Goal: Task Accomplishment & Management: Manage account settings

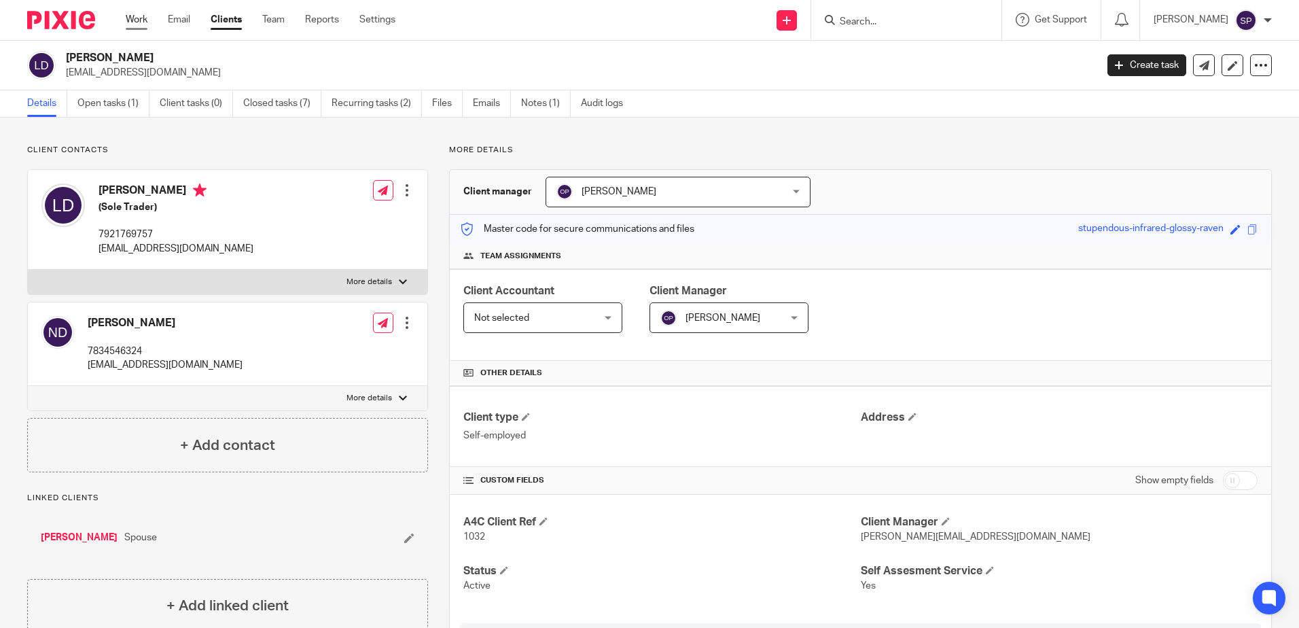
click at [128, 19] on link "Work" at bounding box center [137, 20] width 22 height 14
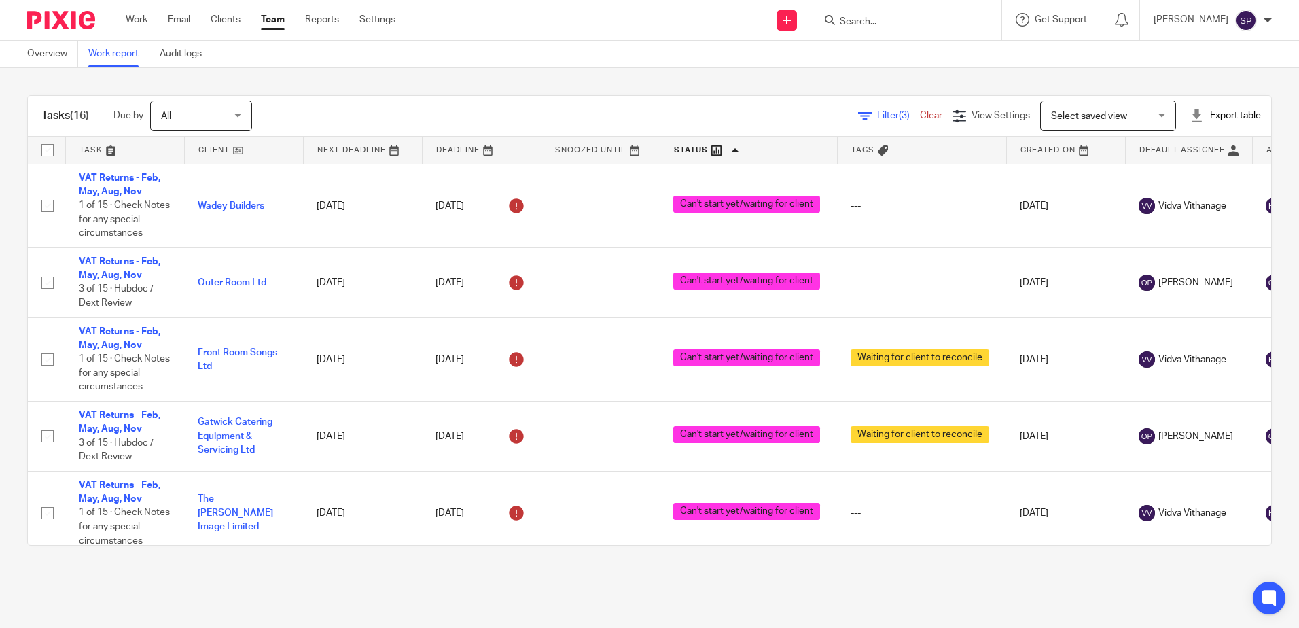
scroll to position [898, 0]
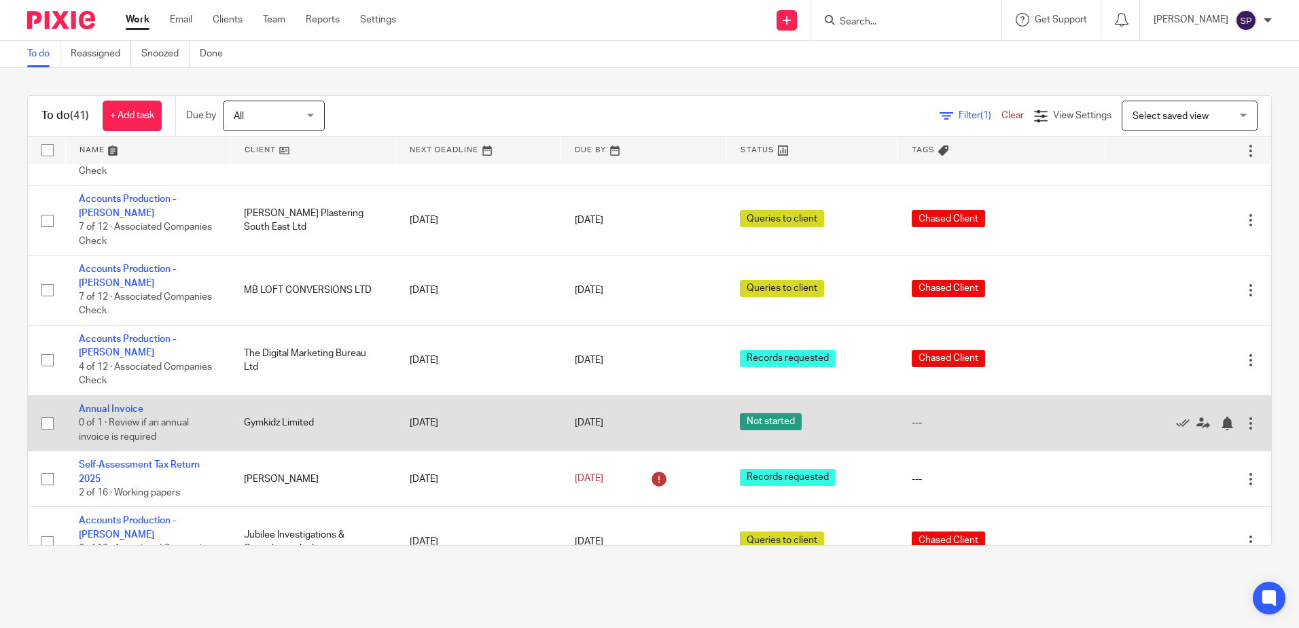
scroll to position [1924, 0]
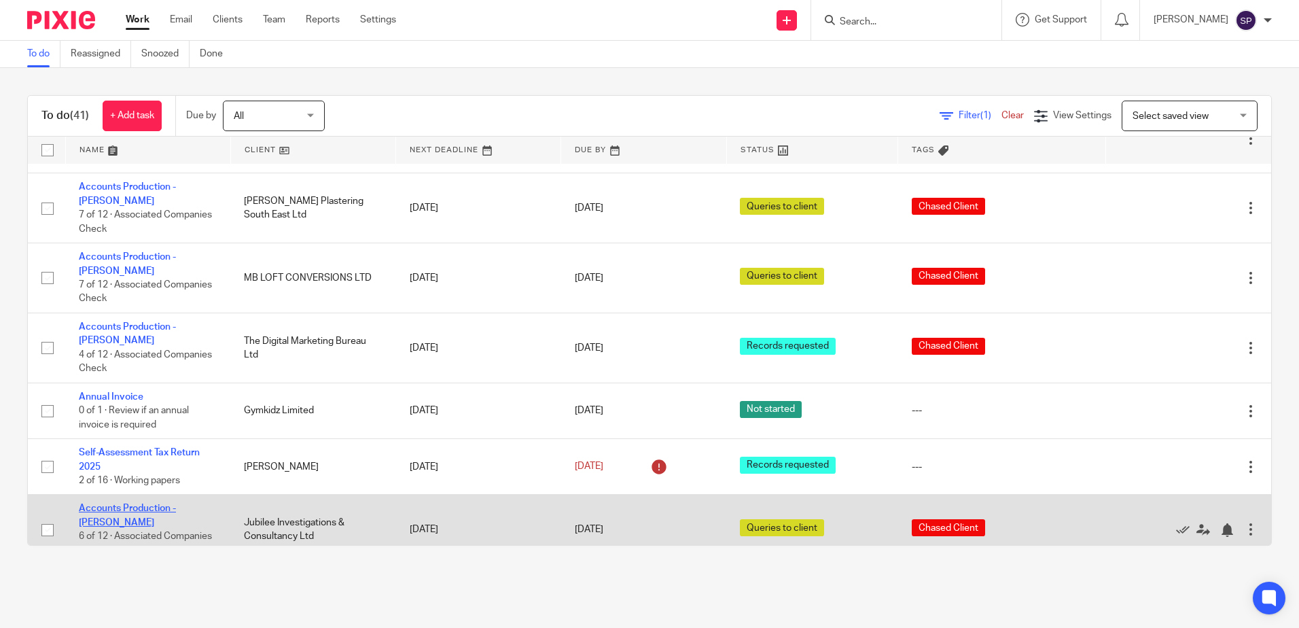
click at [140, 503] on link "Accounts Production - Sarah" at bounding box center [127, 514] width 97 height 23
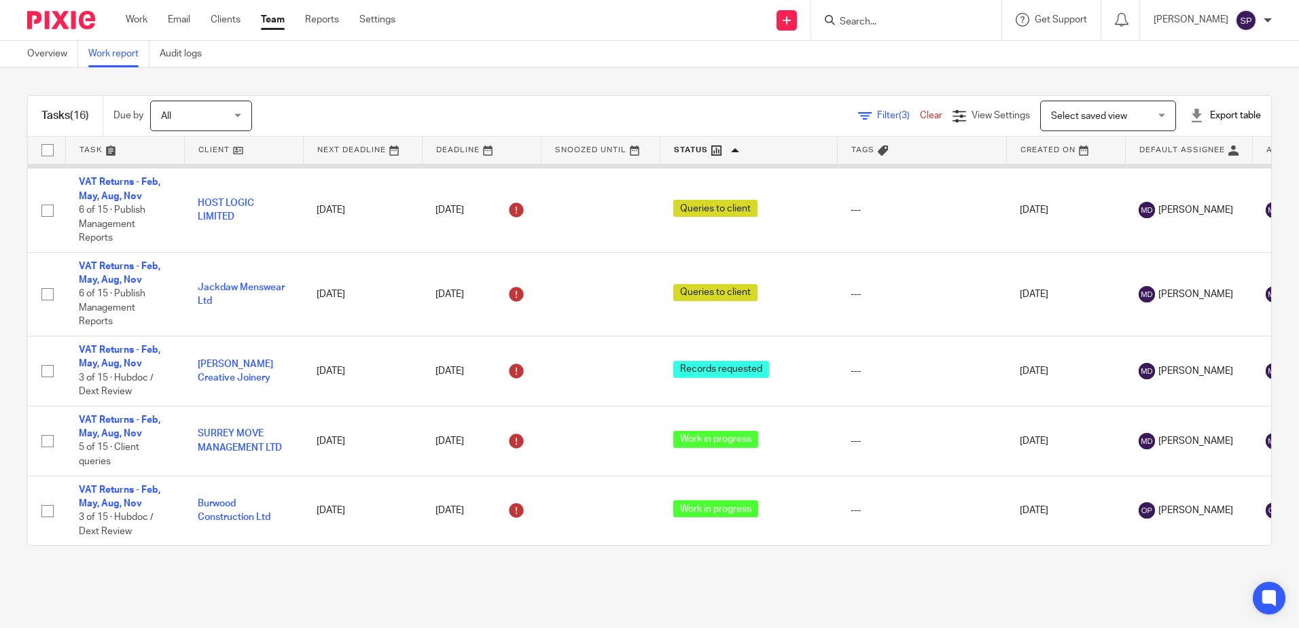
scroll to position [900, 0]
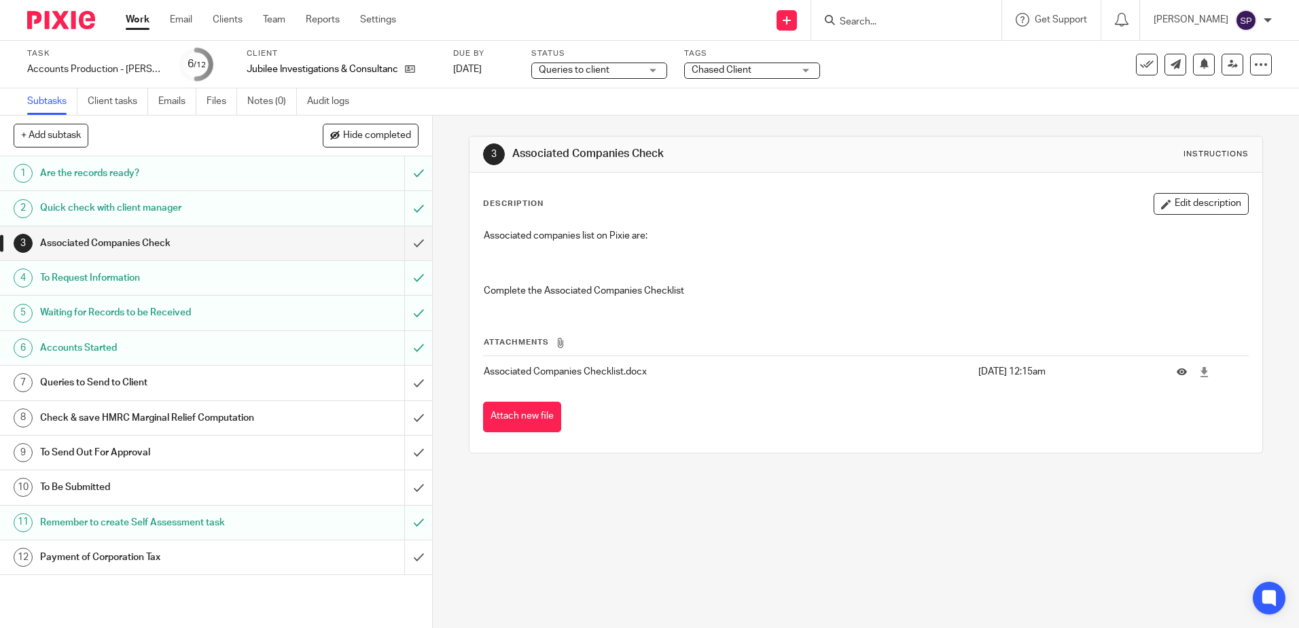
click at [795, 71] on div "Chased Client" at bounding box center [752, 71] width 136 height 16
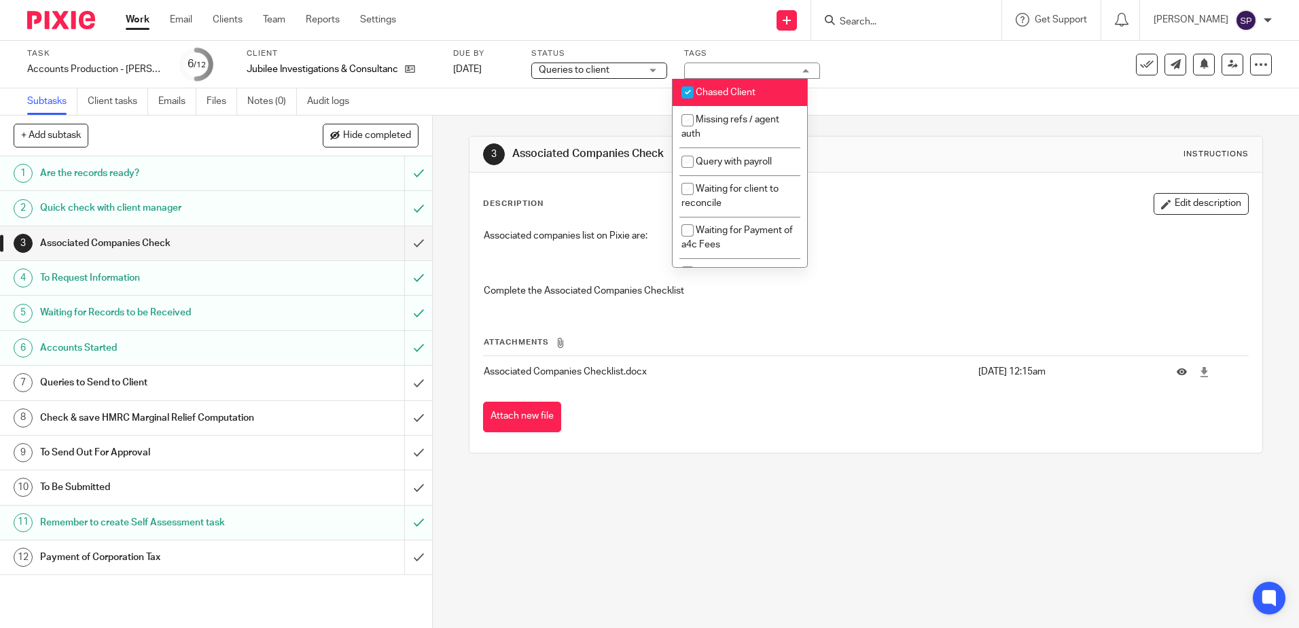
click at [718, 92] on span "Chased Client" at bounding box center [726, 93] width 60 height 10
checkbox input "false"
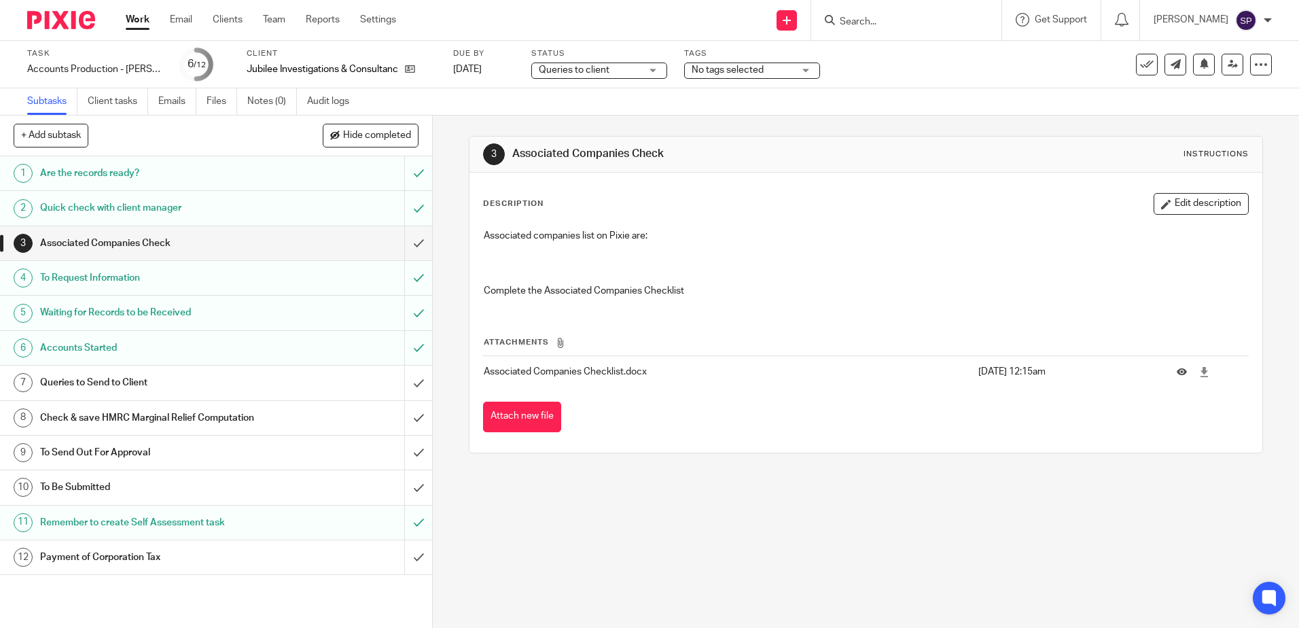
click at [636, 66] on div "Queries to client Queries to client" at bounding box center [599, 71] width 136 height 16
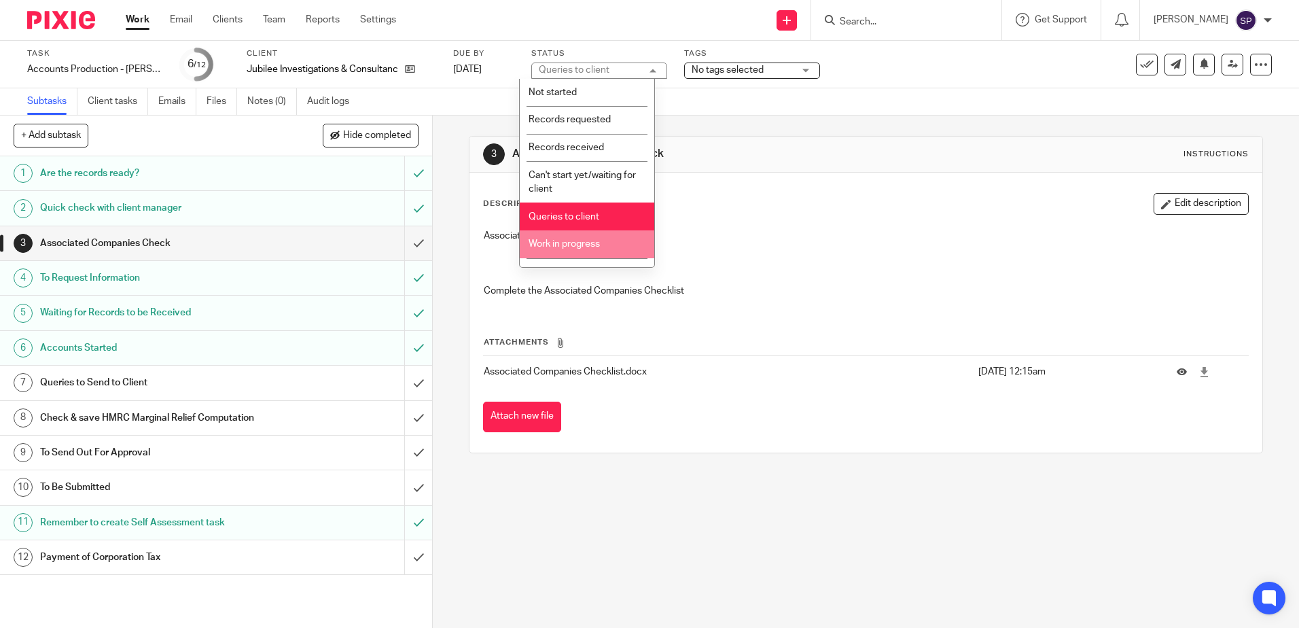
click at [564, 243] on span "Work in progress" at bounding box center [564, 244] width 71 height 10
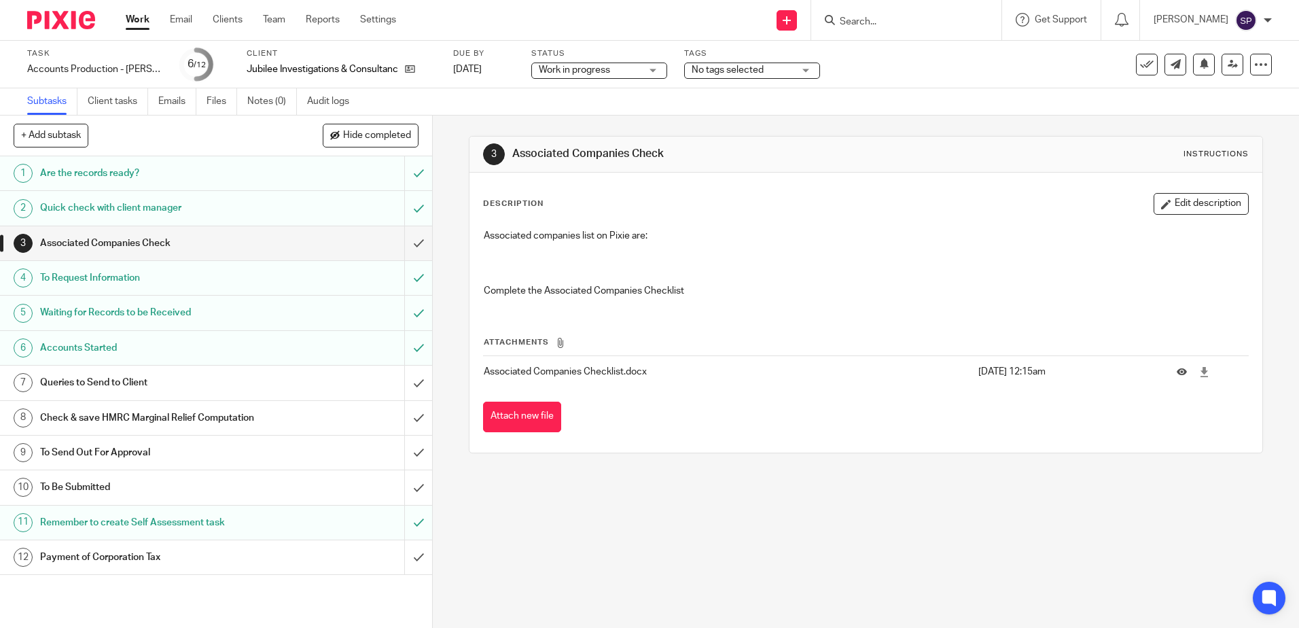
click at [139, 20] on link "Work" at bounding box center [138, 20] width 24 height 14
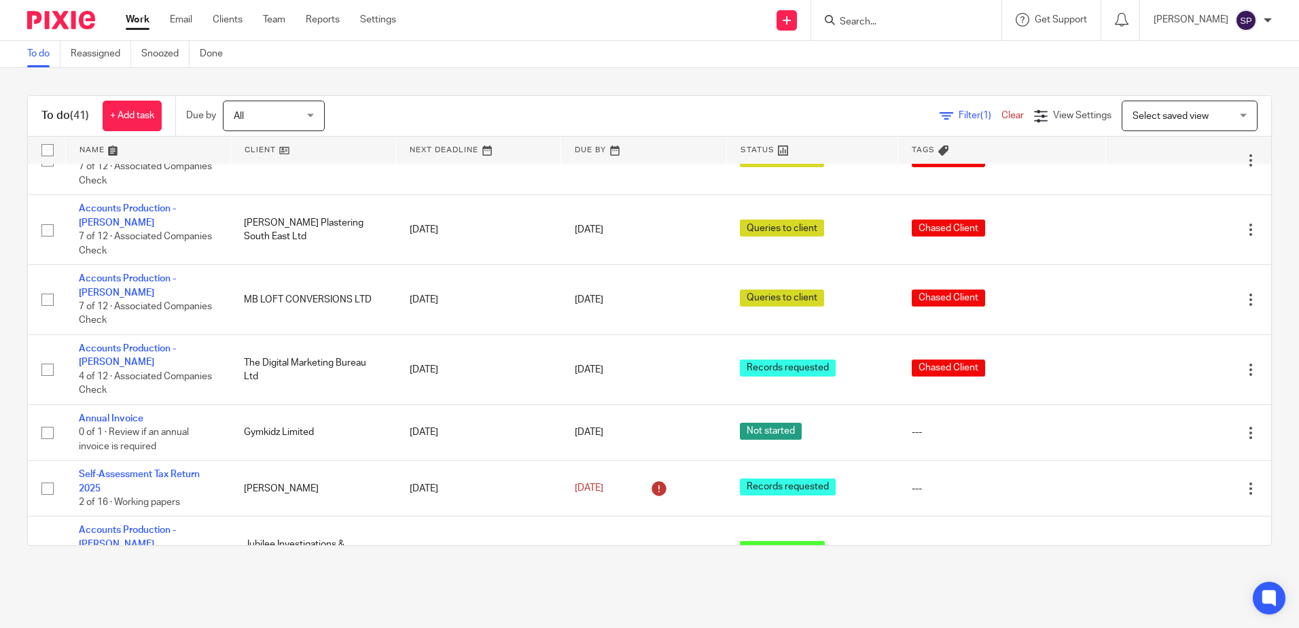
scroll to position [1924, 0]
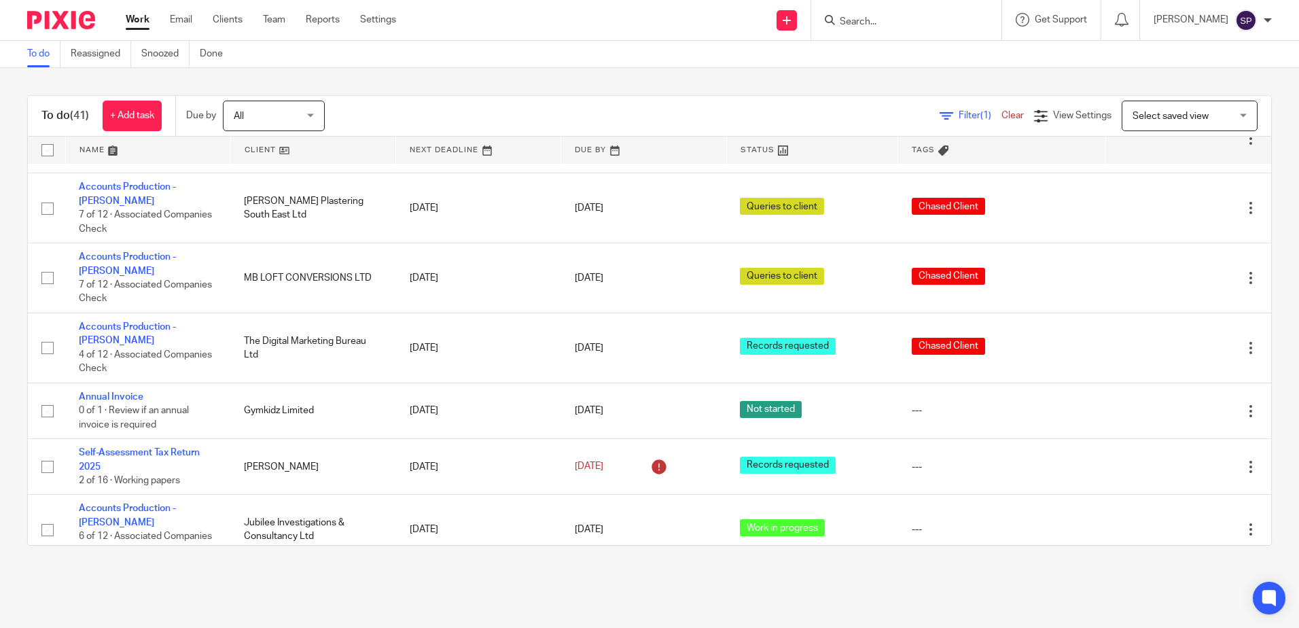
click at [143, 565] on td "Closing business / leaving a4c 2 of 8 · Final a4c fees" at bounding box center [147, 589] width 165 height 48
click at [143, 577] on link "Closing business / leaving a4c" at bounding box center [143, 582] width 129 height 10
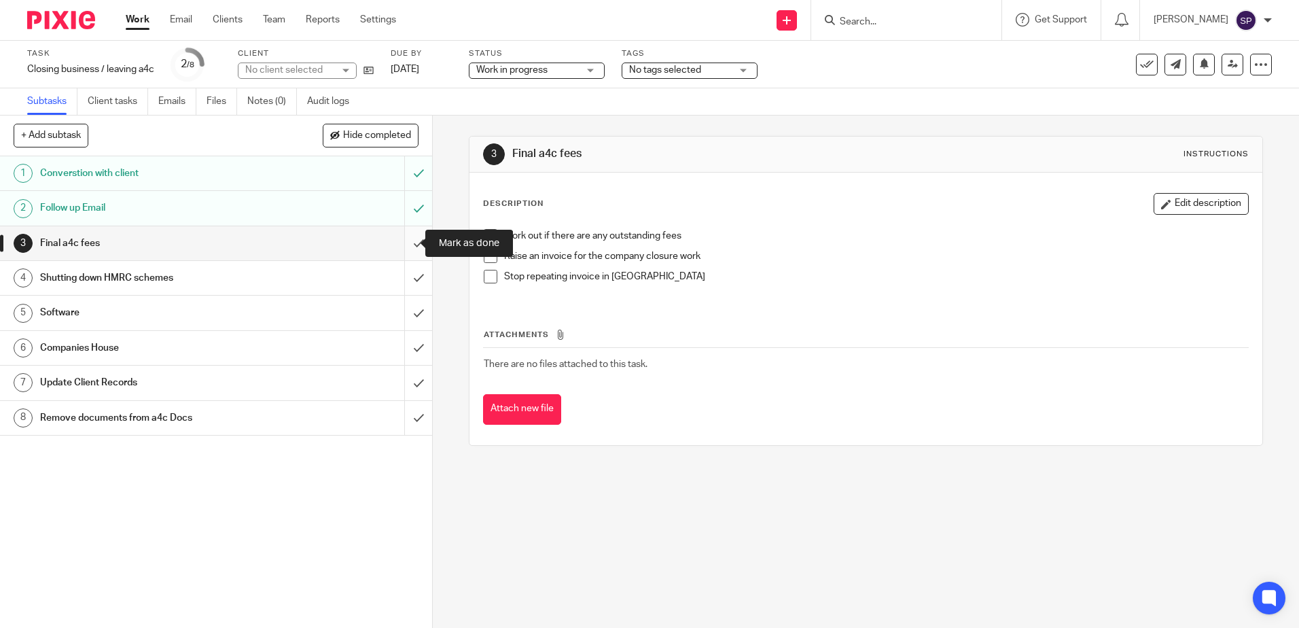
click at [409, 239] on input "submit" at bounding box center [216, 243] width 432 height 34
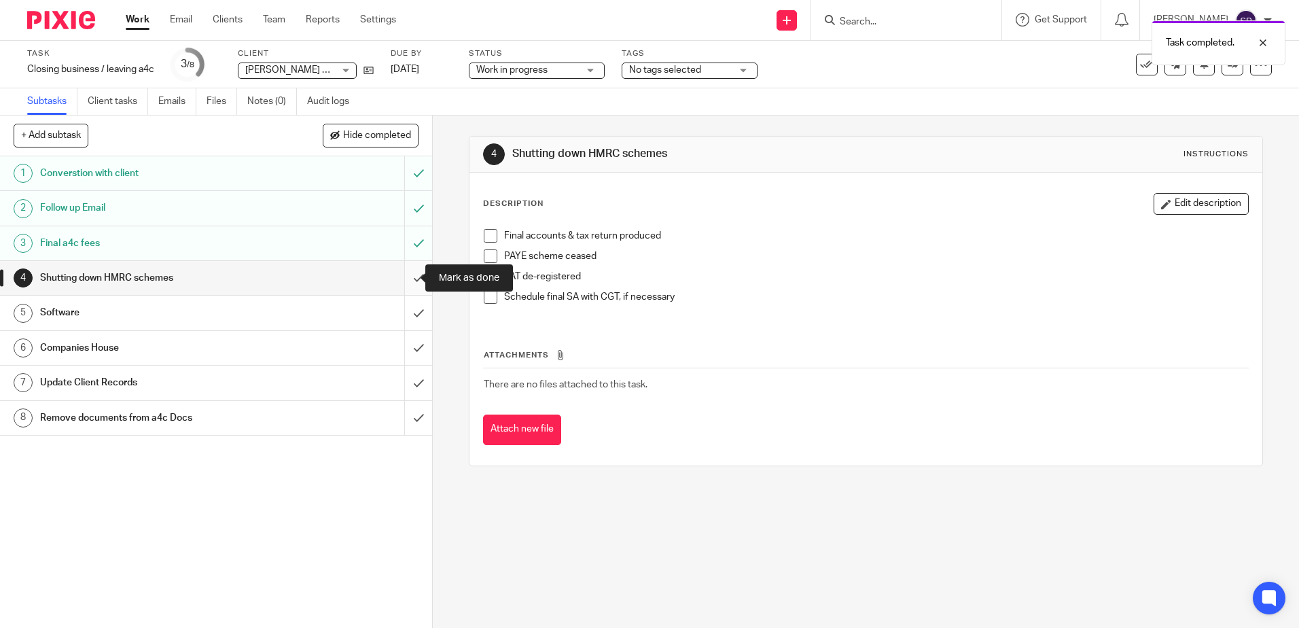
click at [400, 281] on input "submit" at bounding box center [216, 278] width 432 height 34
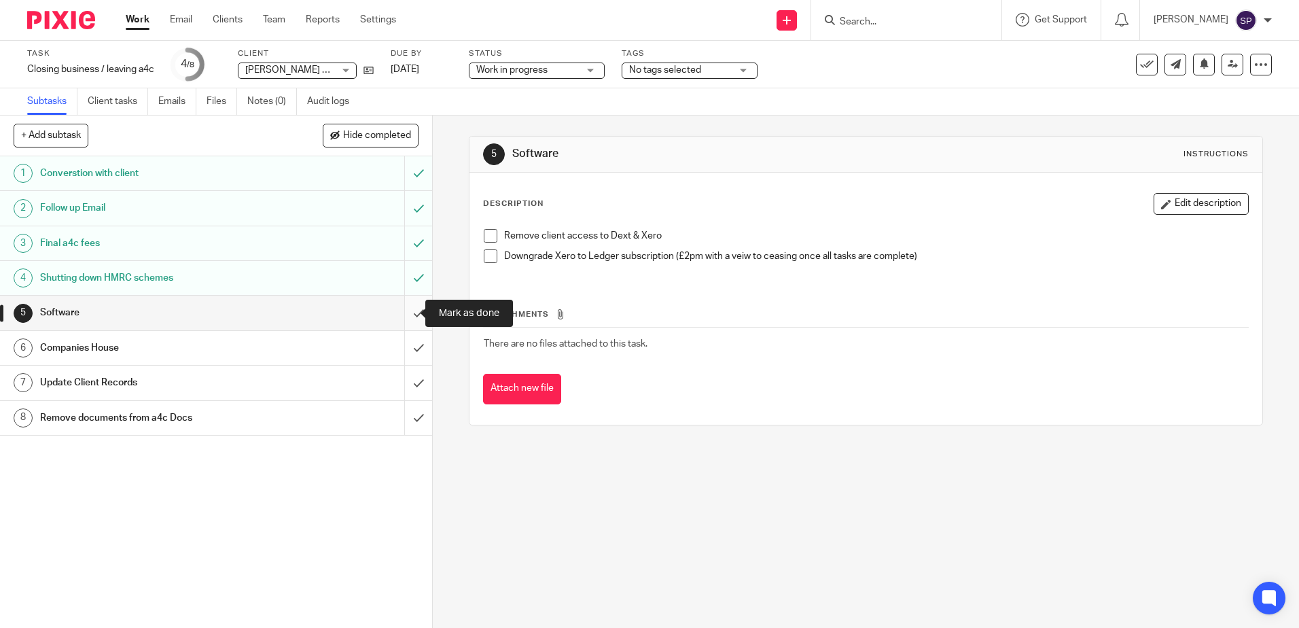
click at [404, 313] on input "submit" at bounding box center [216, 313] width 432 height 34
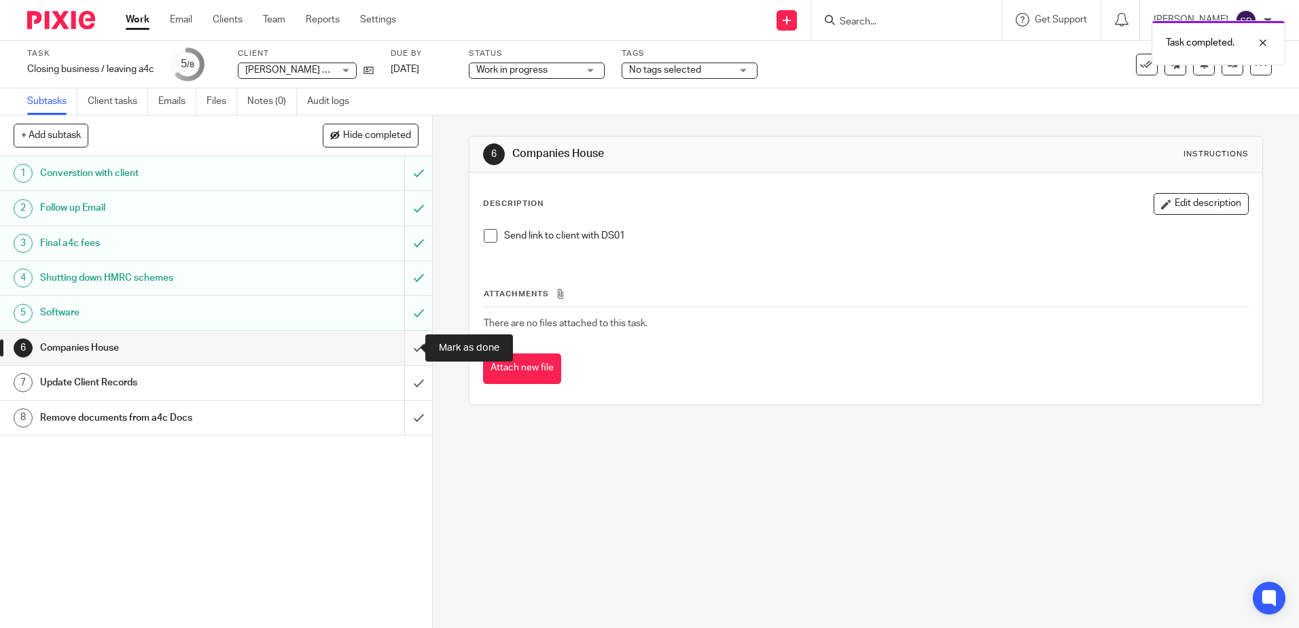
click at [404, 346] on input "submit" at bounding box center [216, 348] width 432 height 34
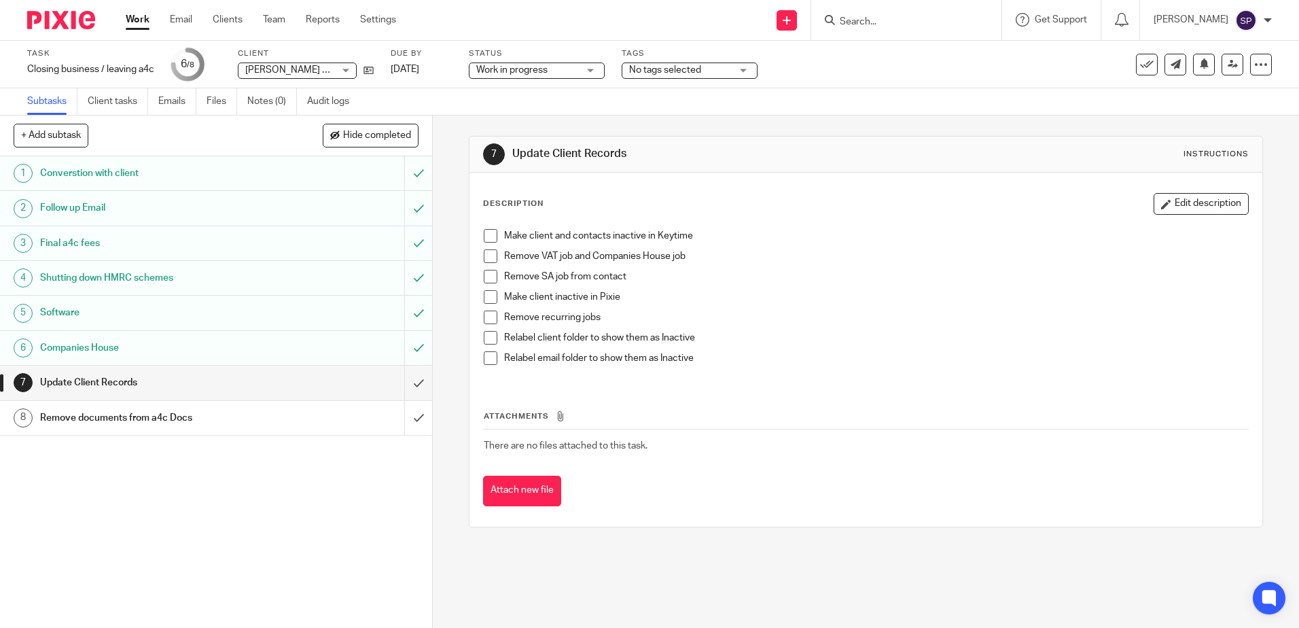
click at [137, 26] on link "Work" at bounding box center [138, 20] width 24 height 14
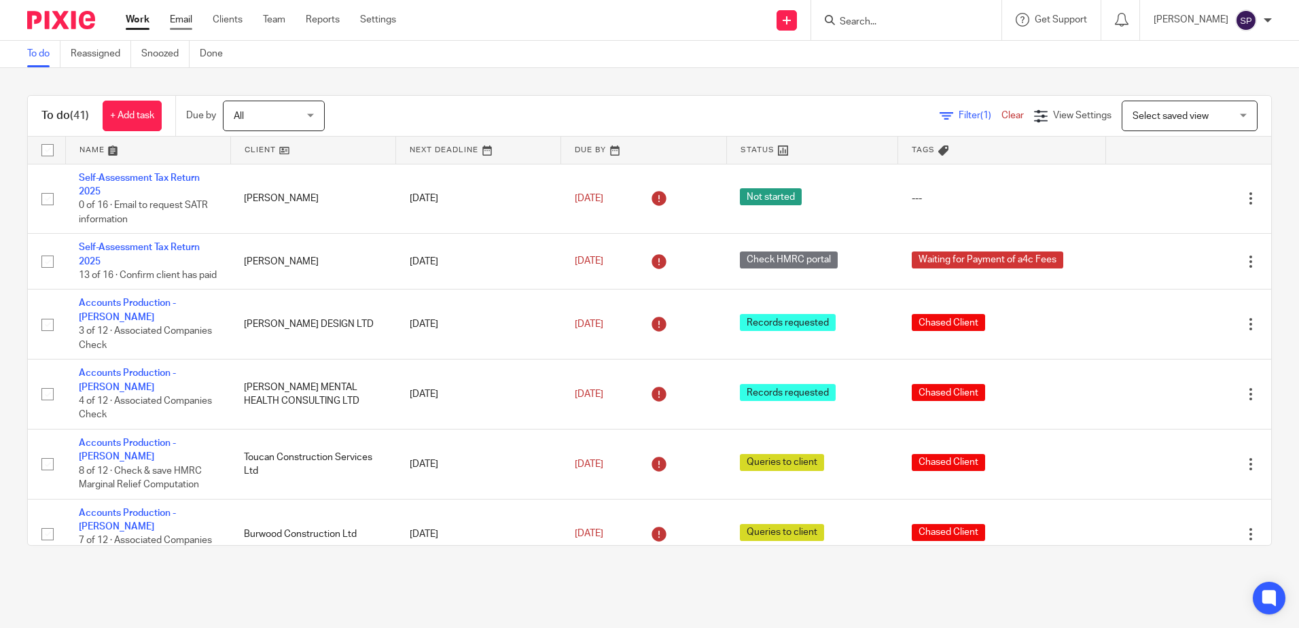
click at [181, 18] on link "Email" at bounding box center [181, 20] width 22 height 14
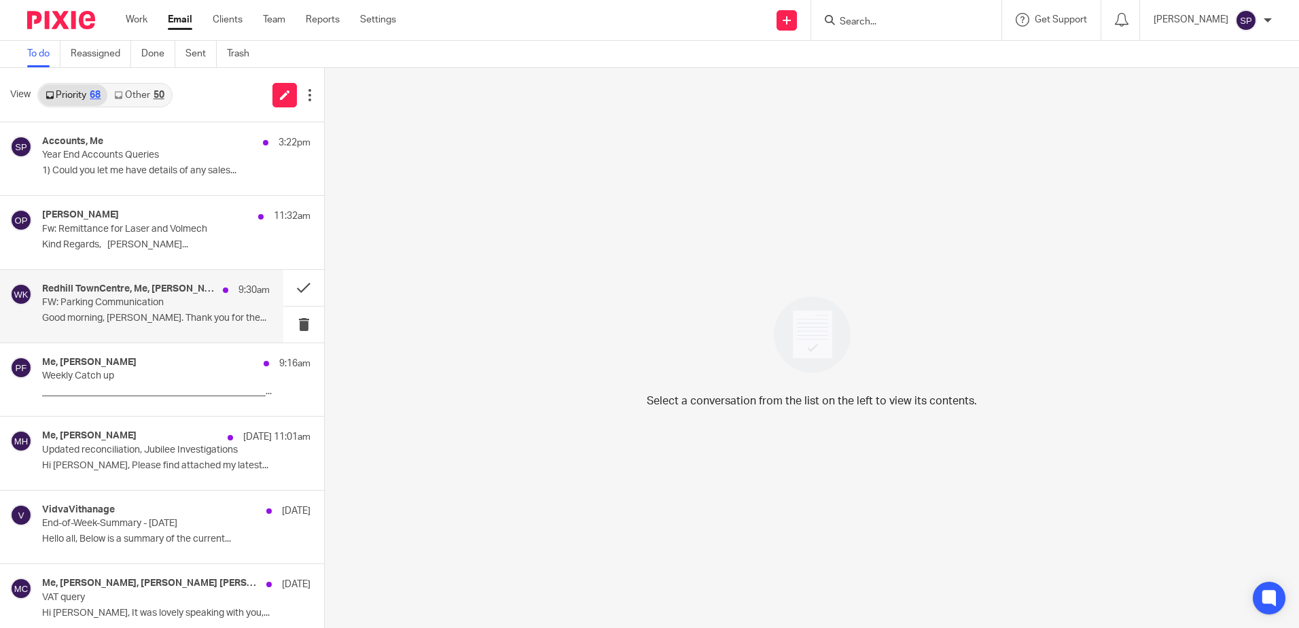
click at [114, 300] on p "FW: Parking Communication" at bounding box center [133, 303] width 182 height 12
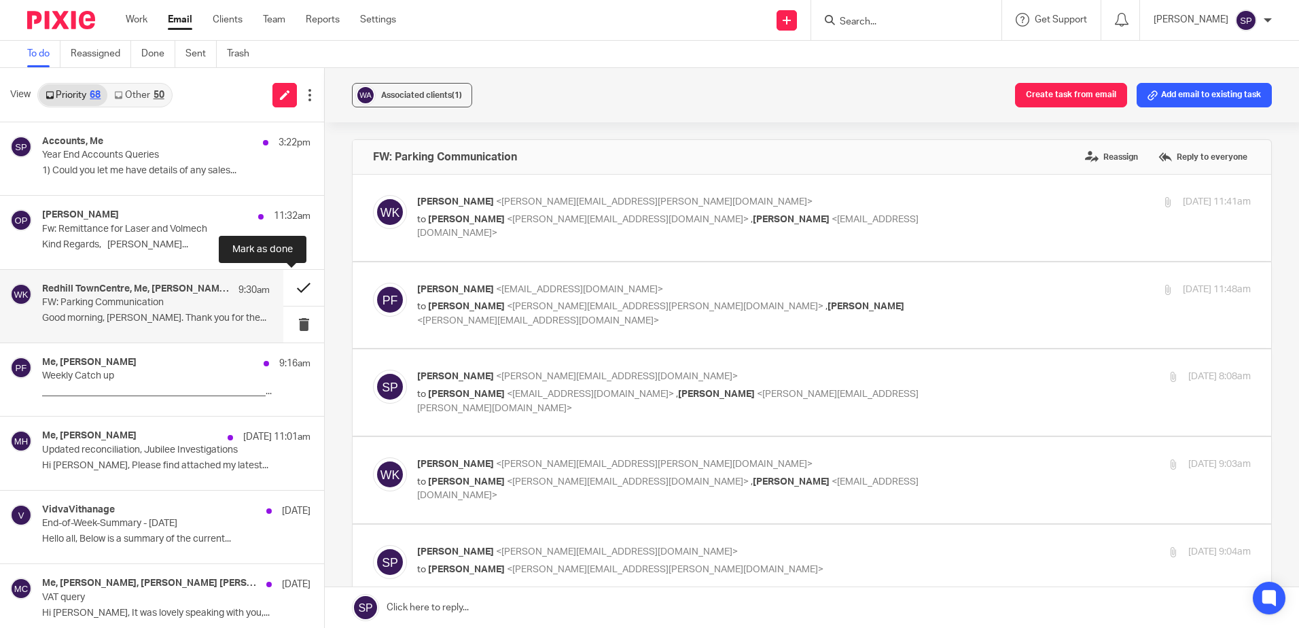
click at [289, 292] on button at bounding box center [303, 288] width 41 height 36
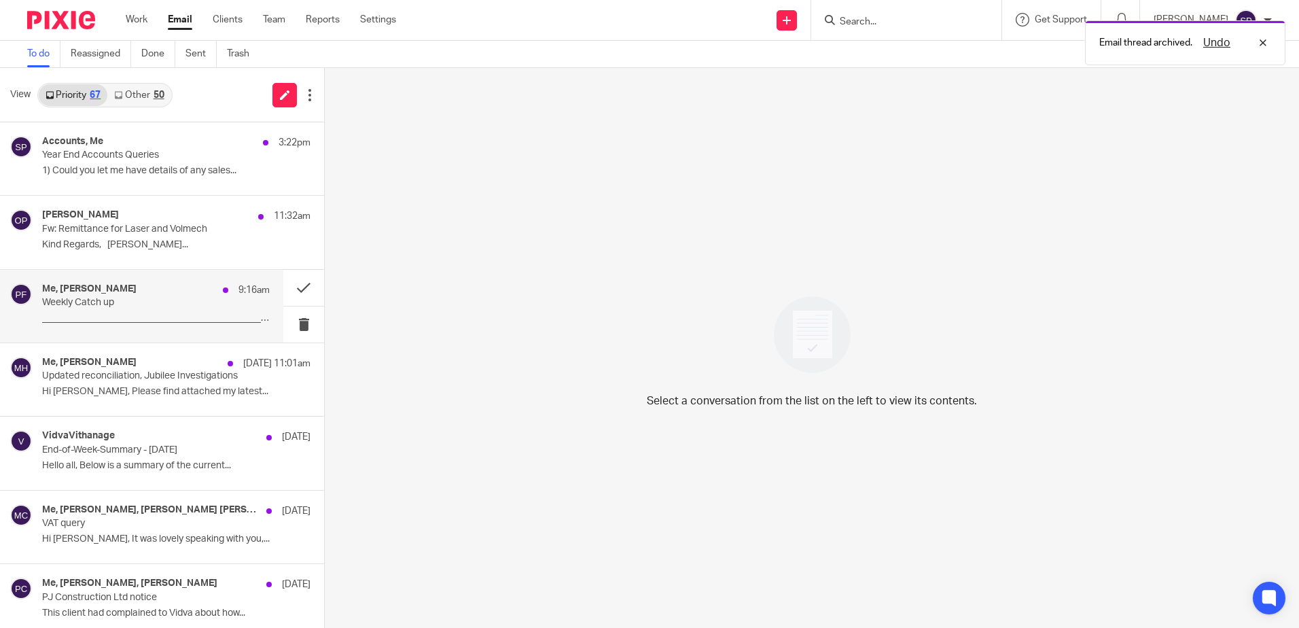
click at [249, 313] on p "_______________________________________________..." at bounding box center [156, 319] width 228 height 12
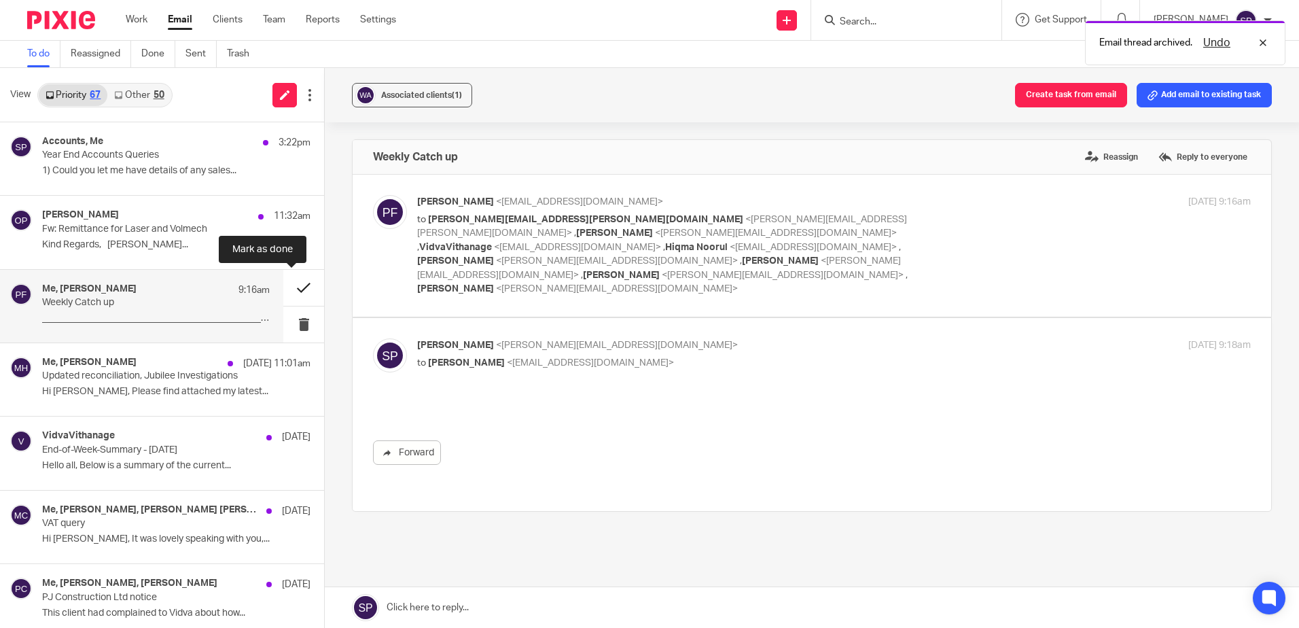
click at [291, 289] on button at bounding box center [303, 288] width 41 height 36
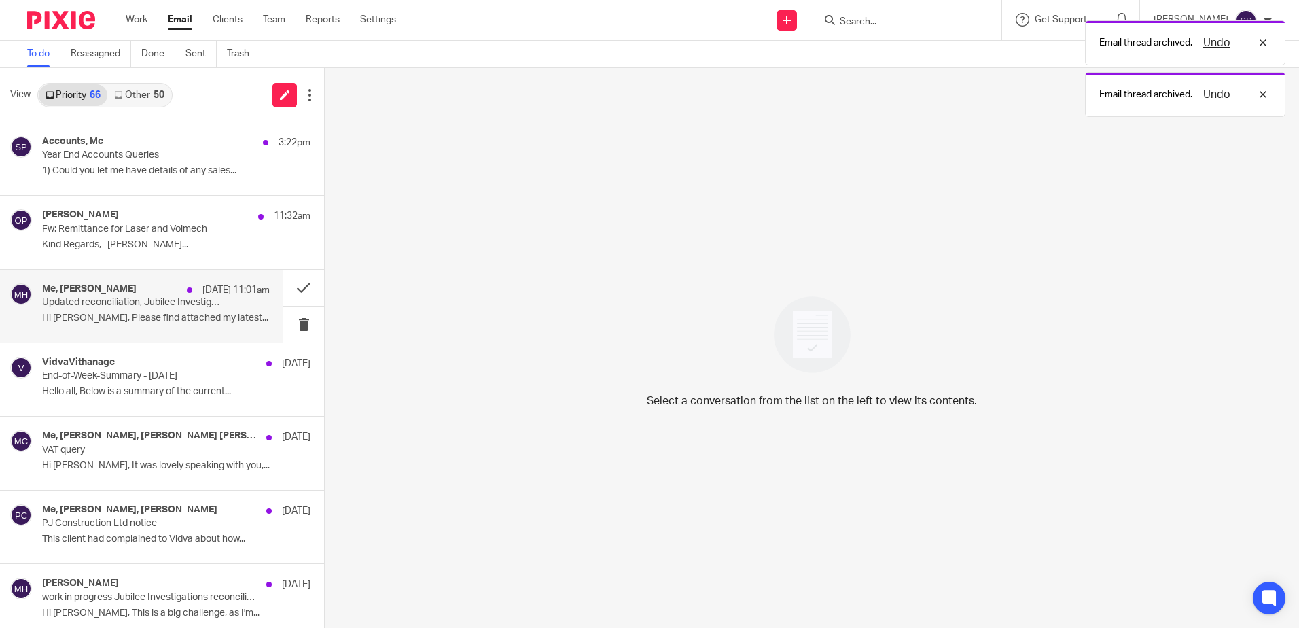
click at [245, 318] on p "Hi [PERSON_NAME], Please find attached my latest..." at bounding box center [156, 319] width 228 height 12
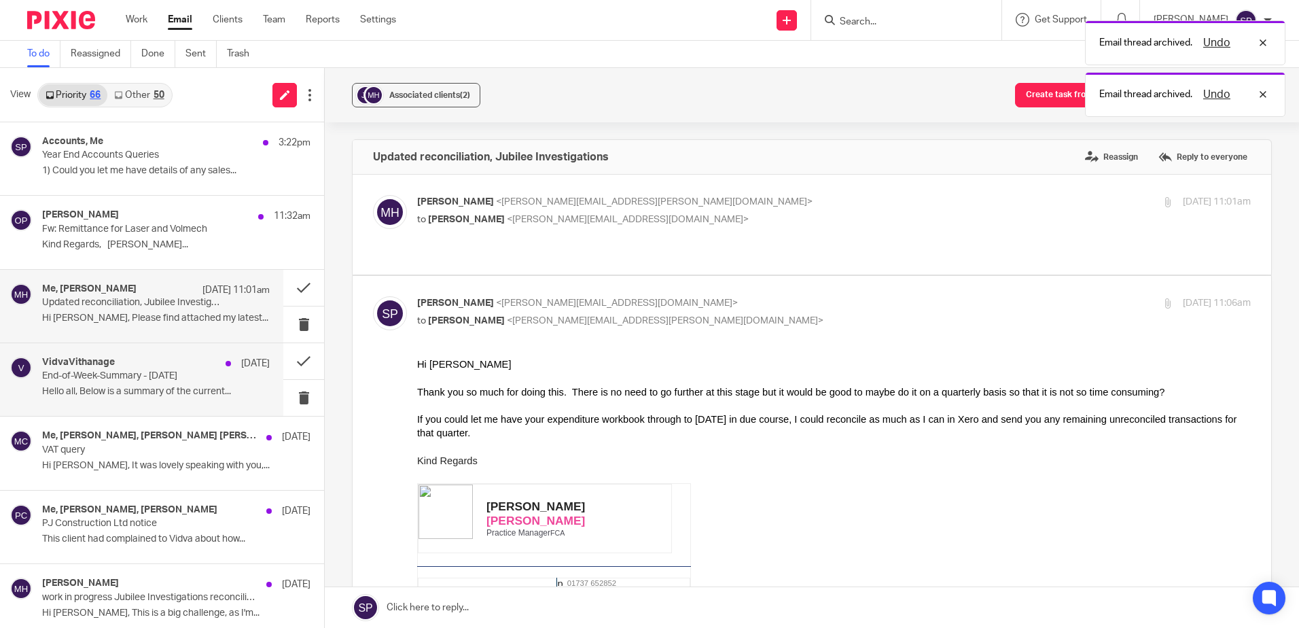
click at [219, 367] on div "[DATE]" at bounding box center [244, 364] width 51 height 14
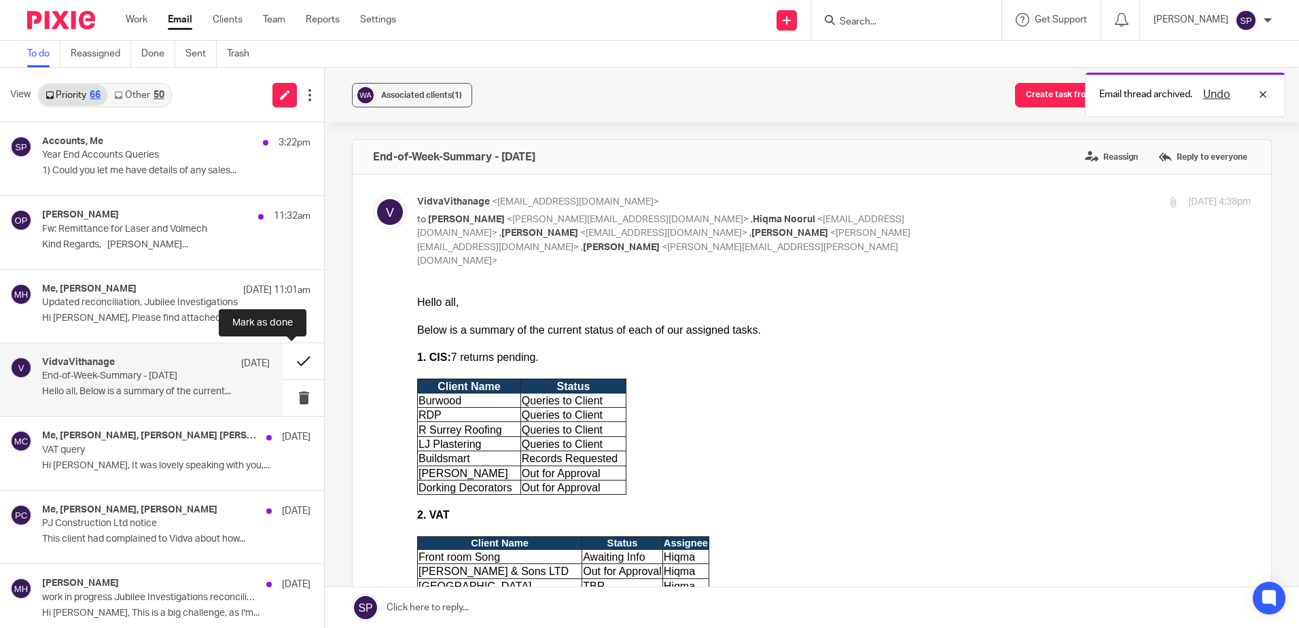
click at [289, 362] on button at bounding box center [303, 361] width 41 height 36
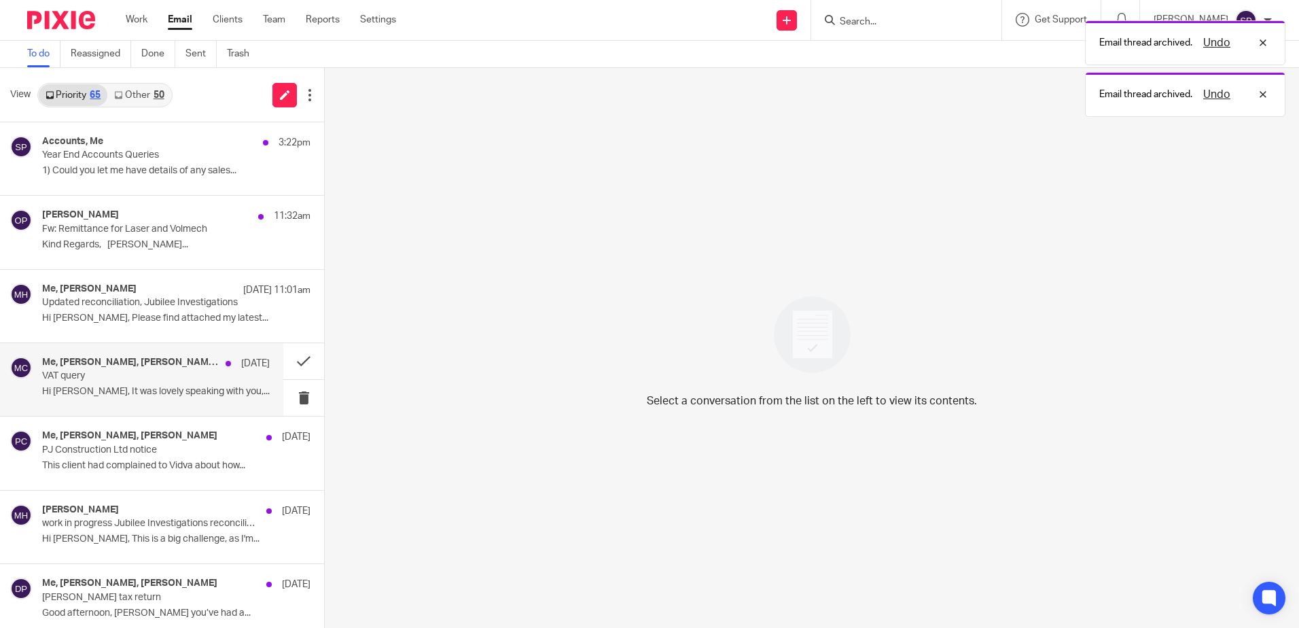
click at [222, 373] on div "Me, [PERSON_NAME], [PERSON_NAME] [PERSON_NAME], Hiqma Noorul [DATE] VAT query H…" at bounding box center [156, 380] width 228 height 46
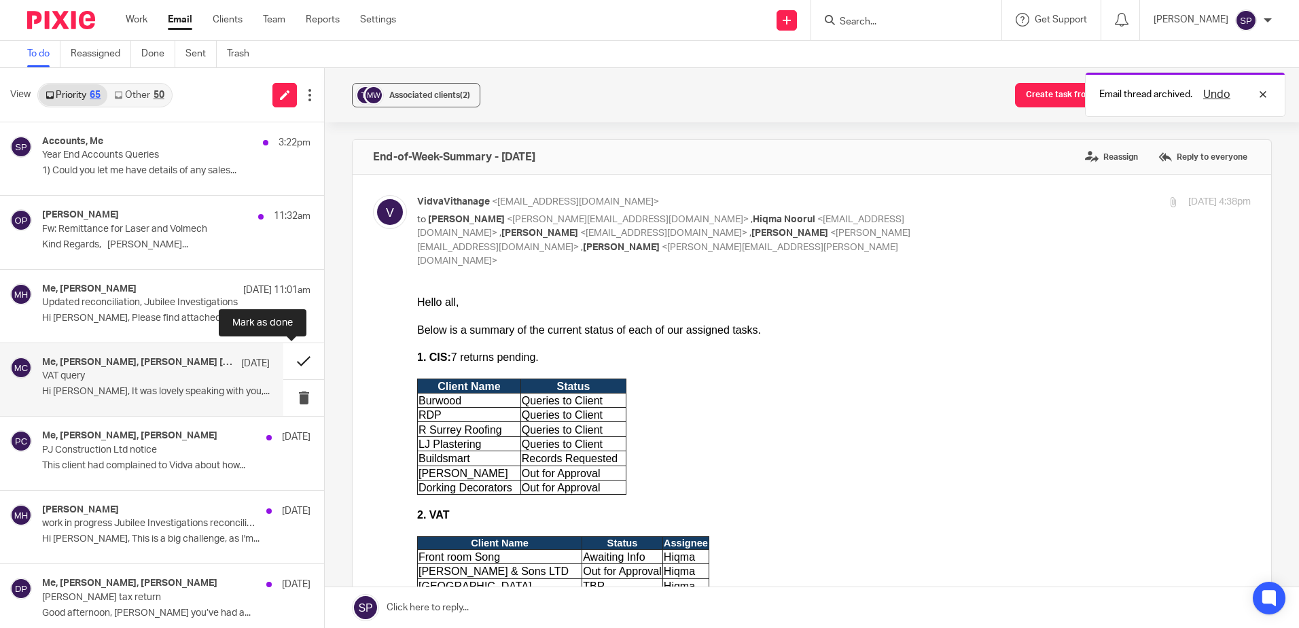
click at [290, 359] on button at bounding box center [303, 361] width 41 height 36
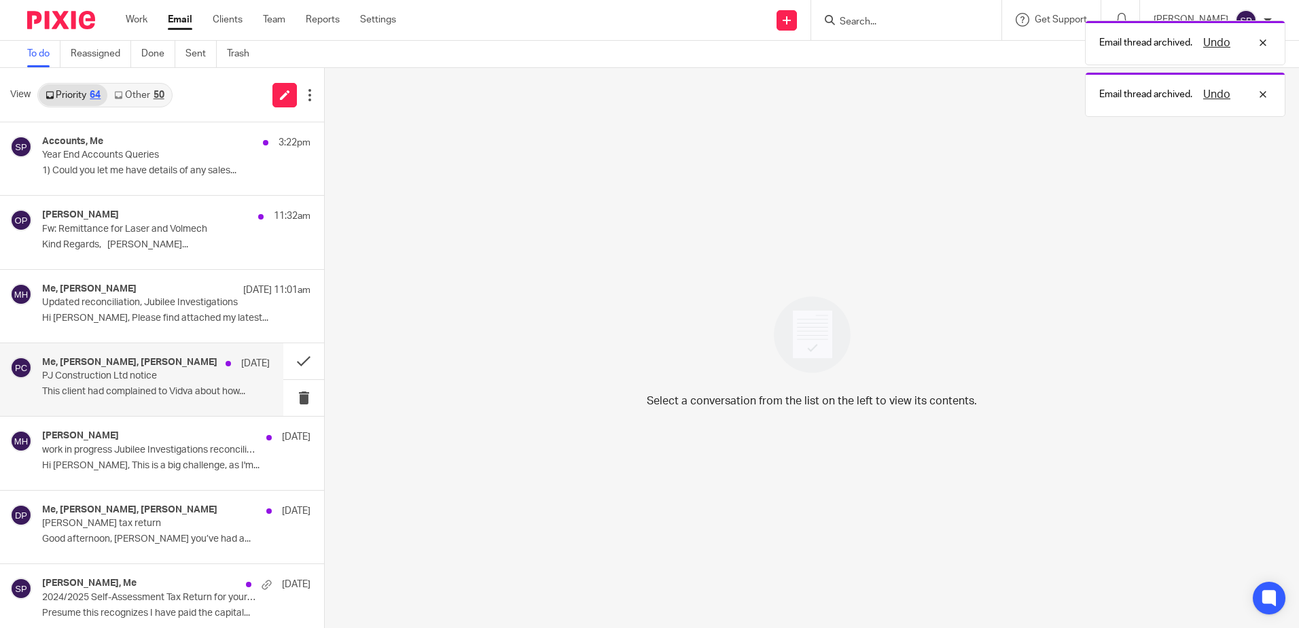
click at [194, 385] on div "Me, [PERSON_NAME], [PERSON_NAME] [DATE] PJ Construction Ltd notice This client …" at bounding box center [156, 380] width 228 height 46
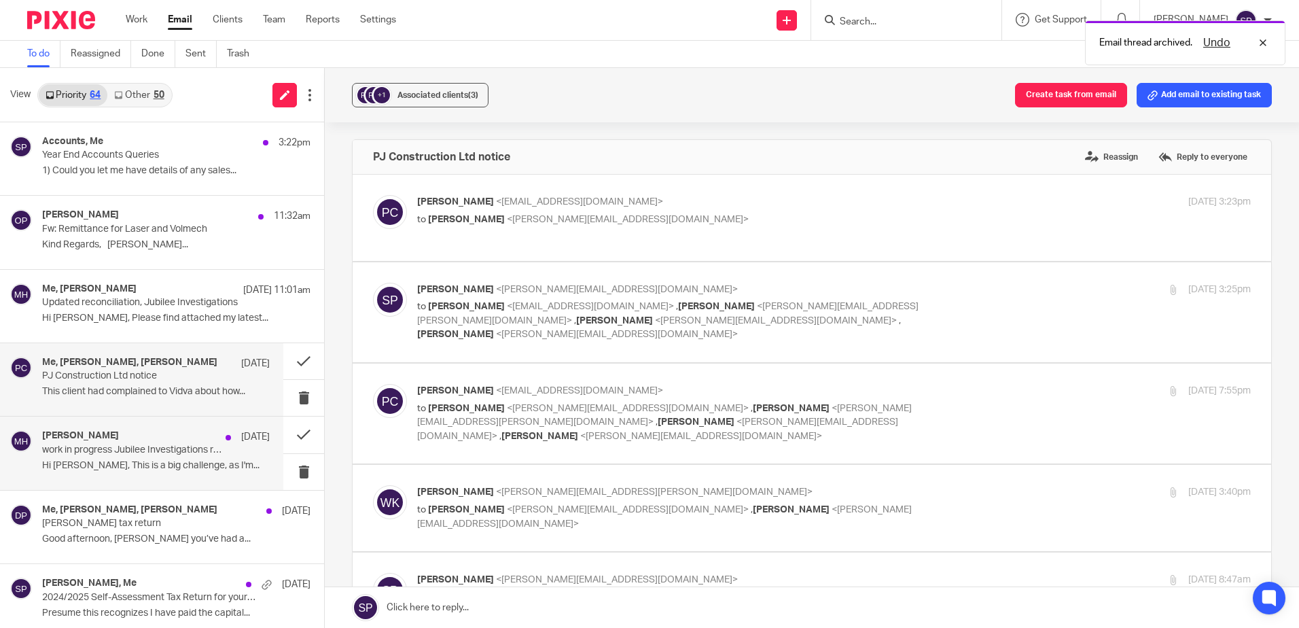
click at [183, 451] on p "work in progress Jubilee Investigations reconciliation" at bounding box center [133, 450] width 182 height 12
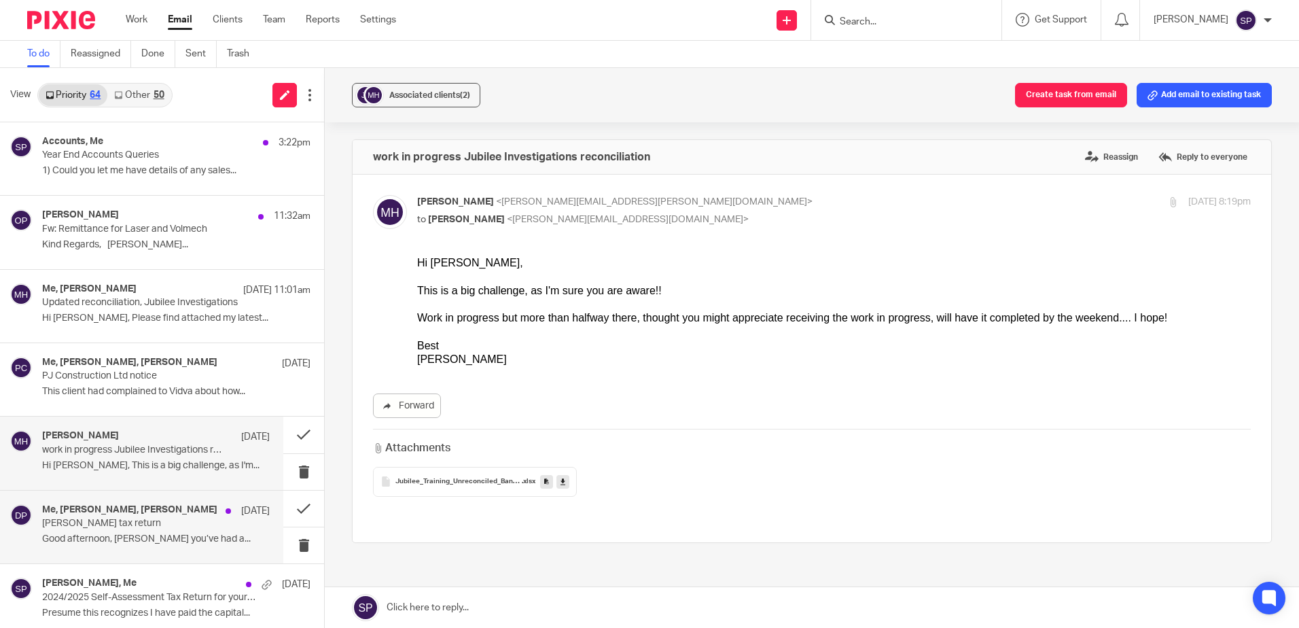
click at [155, 514] on h4 "Me, [PERSON_NAME], [PERSON_NAME]" at bounding box center [129, 510] width 175 height 12
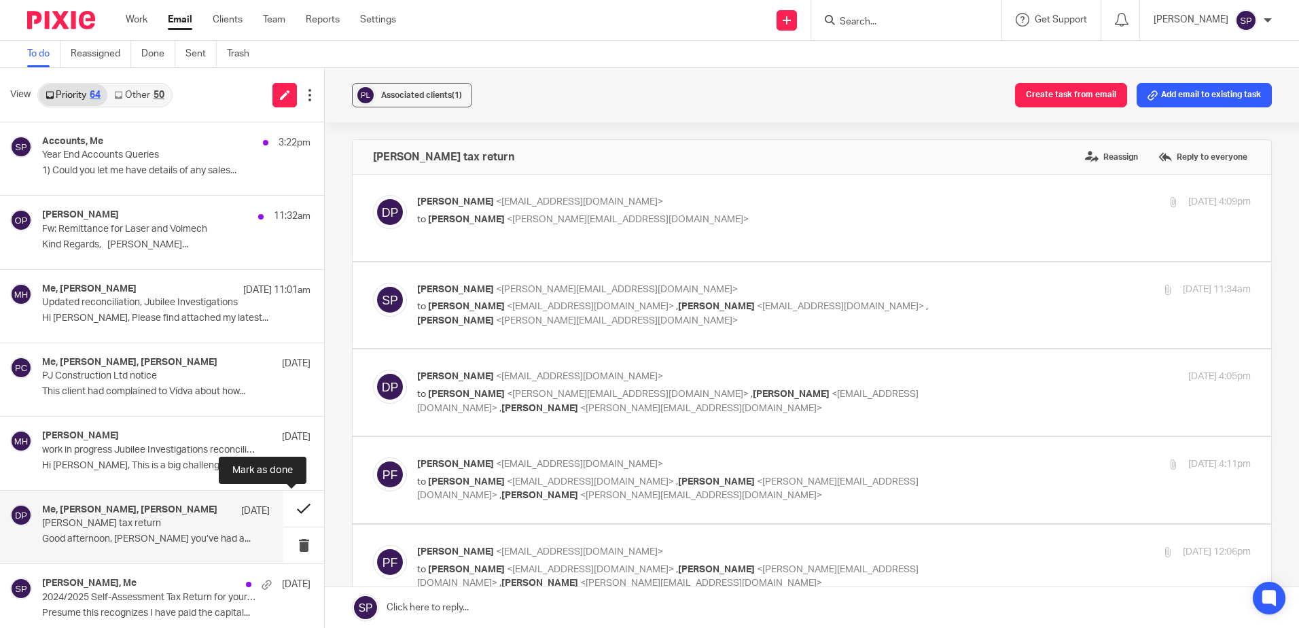
click at [289, 511] on button at bounding box center [303, 509] width 41 height 36
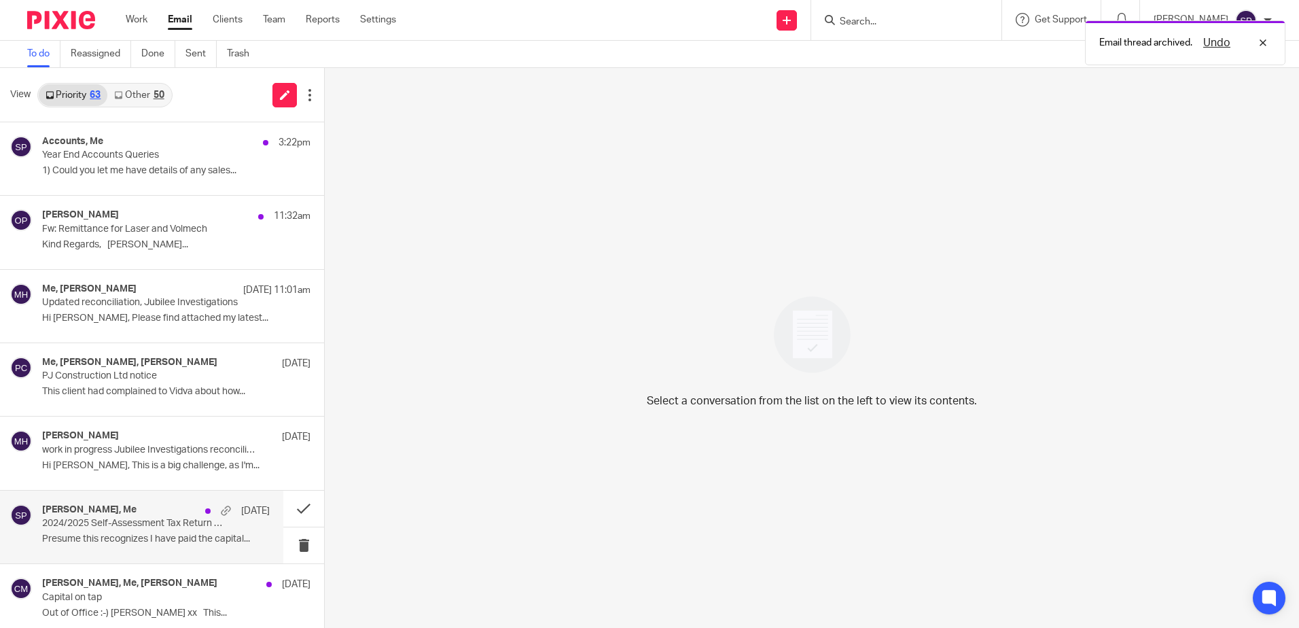
click at [185, 535] on p "Presume this recognizes I have paid the capital..." at bounding box center [156, 539] width 228 height 12
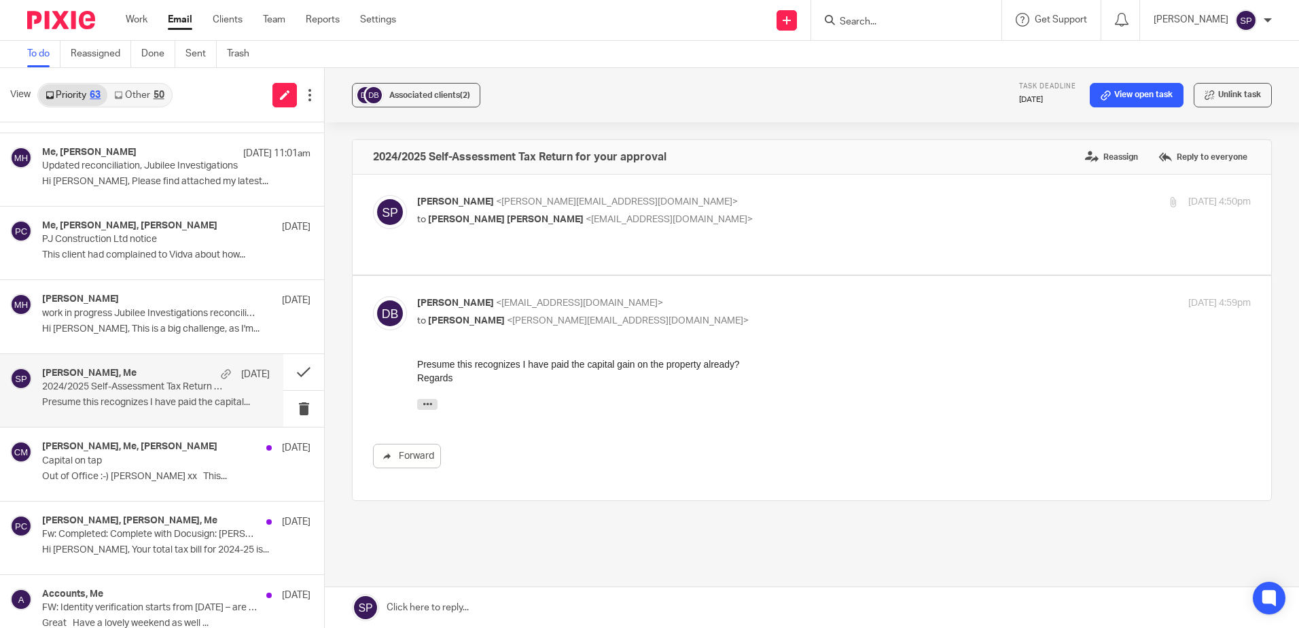
scroll to position [204, 0]
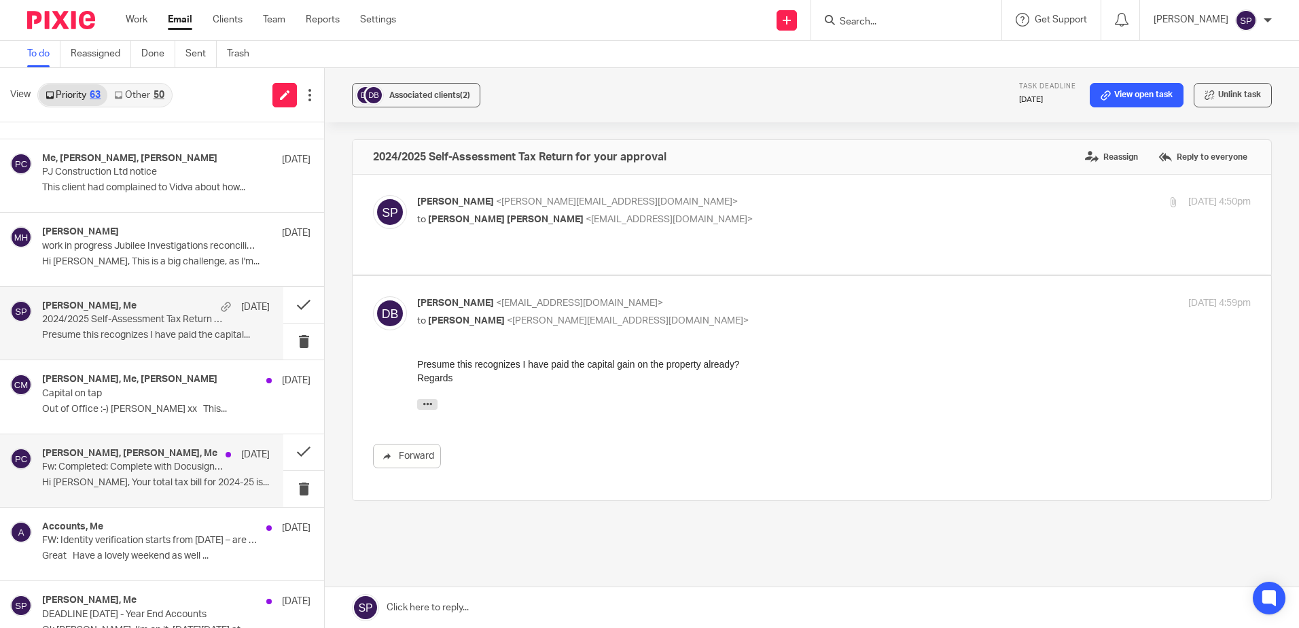
click at [189, 467] on p "Fw: Completed: Complete with Docusign: [PERSON_NAME] - SA302 for 2024-25.pdf, […" at bounding box center [133, 467] width 182 height 12
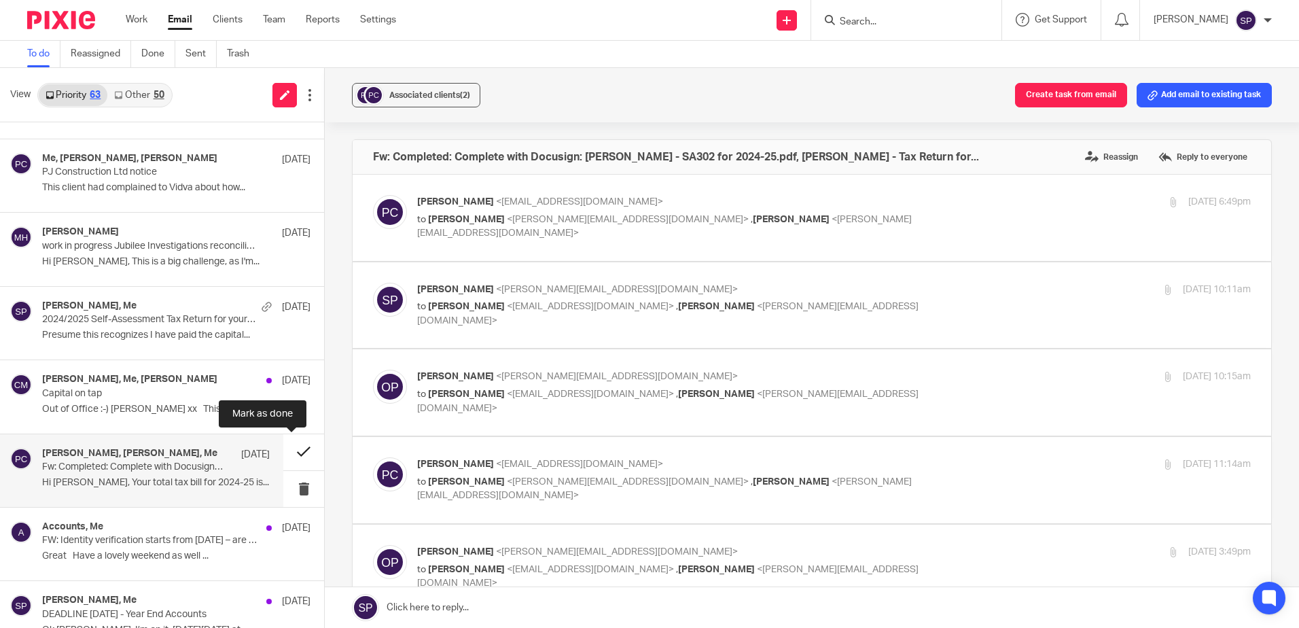
scroll to position [0, 0]
click at [290, 451] on button at bounding box center [303, 452] width 41 height 36
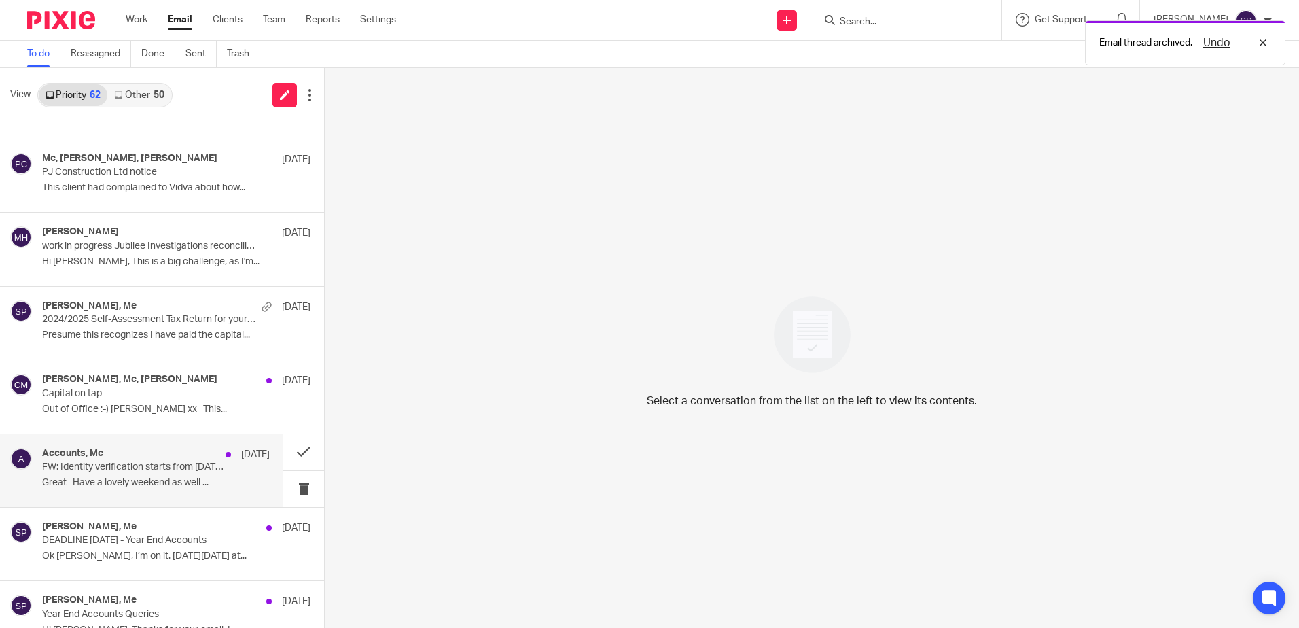
click at [149, 472] on p "FW: Identity verification starts from [DATE] – are you ready?" at bounding box center [133, 467] width 182 height 12
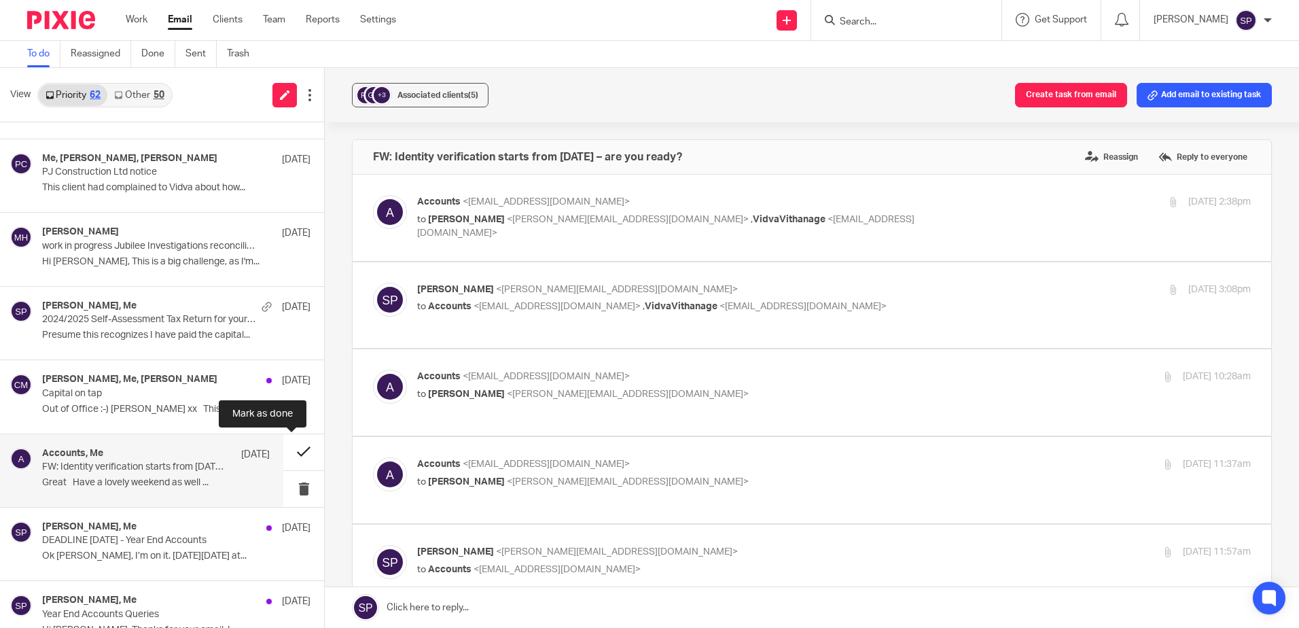
click at [289, 451] on button at bounding box center [303, 452] width 41 height 36
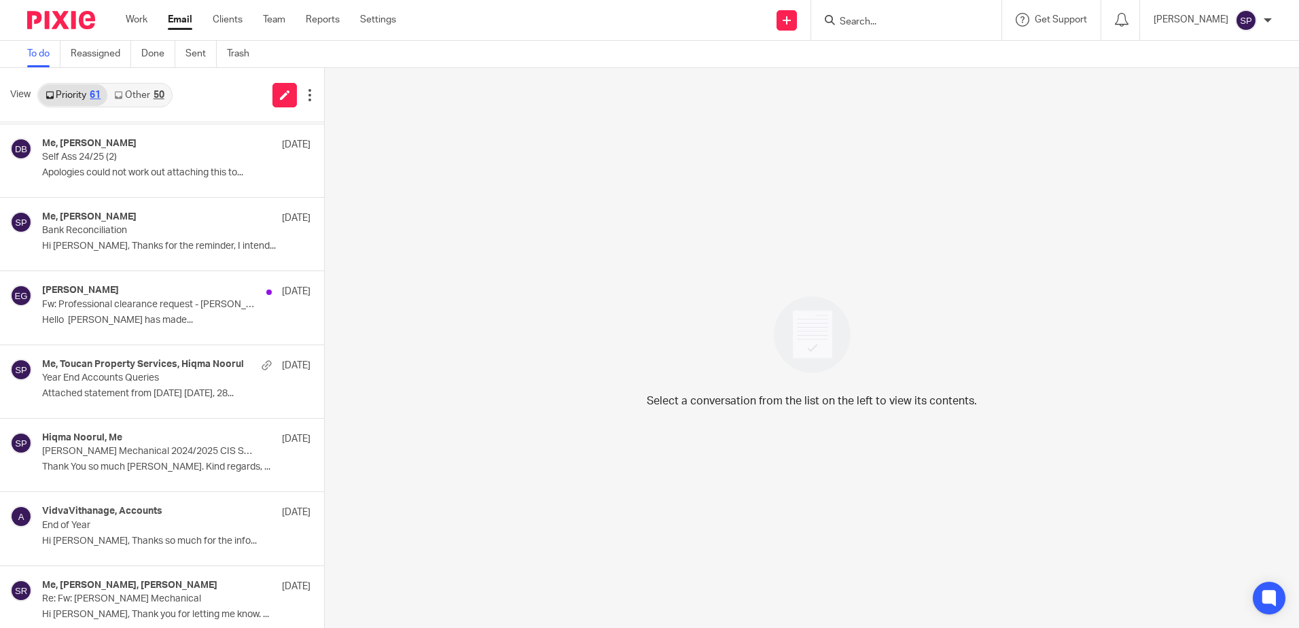
scroll to position [1019, 0]
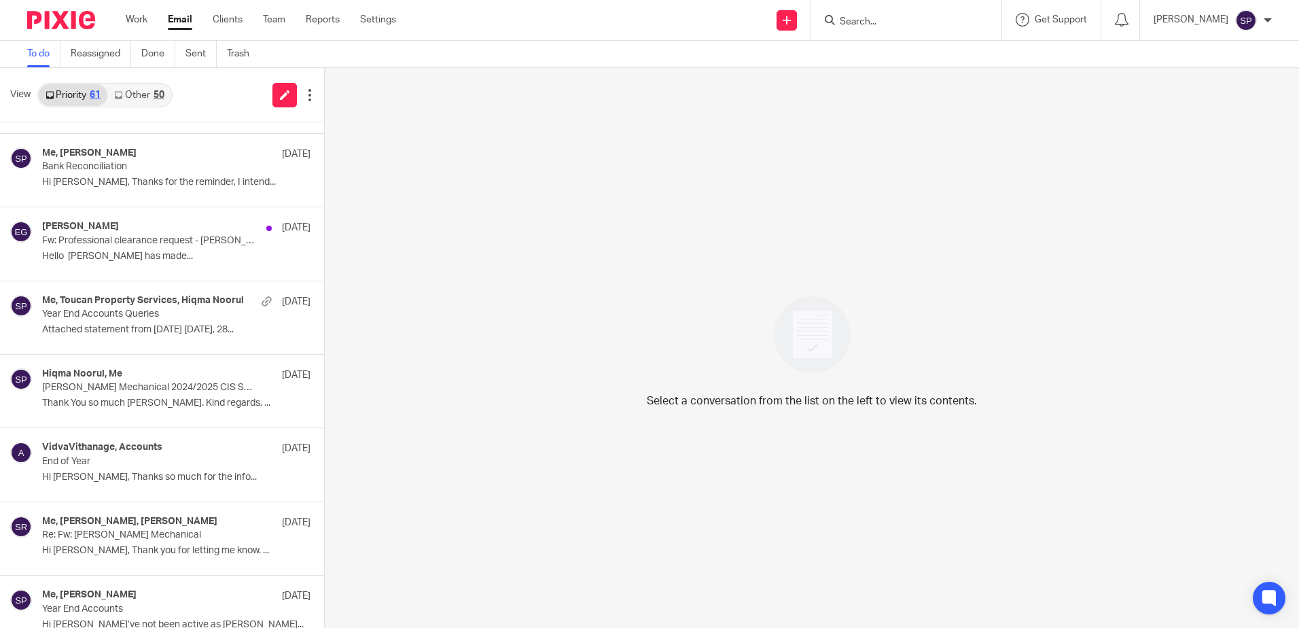
click at [136, 93] on link "Other 50" at bounding box center [138, 95] width 63 height 22
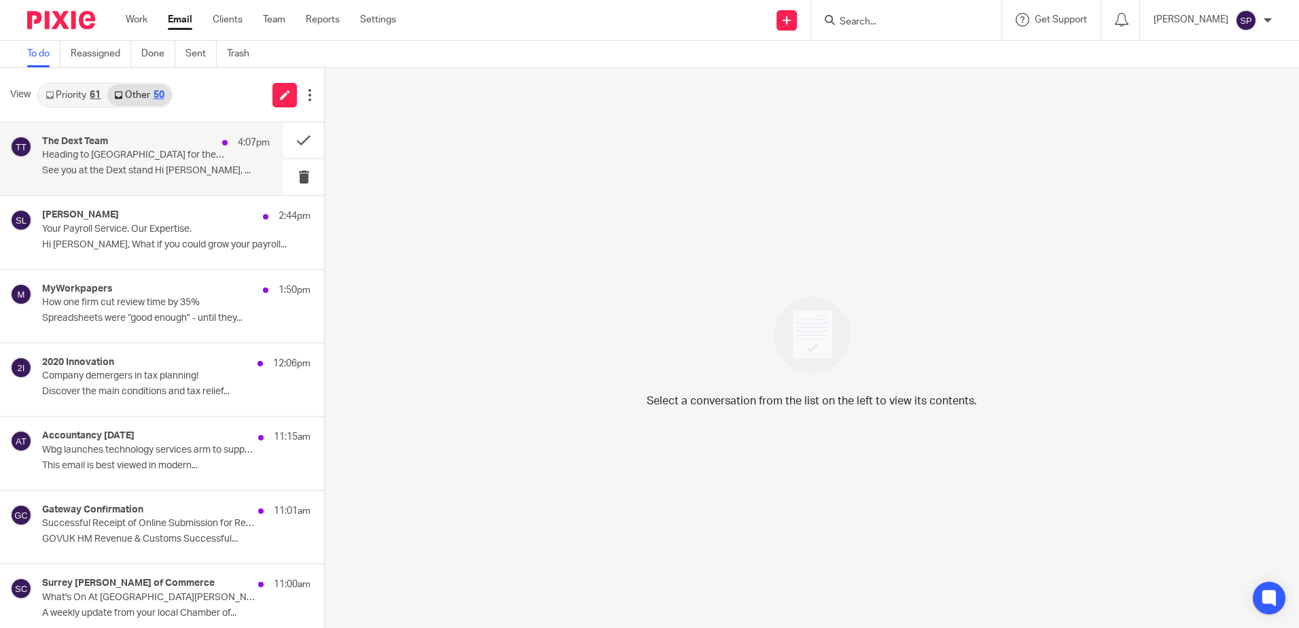
click at [162, 153] on p "Heading to [GEOGRAPHIC_DATA] for the Accountex Summit?" at bounding box center [133, 155] width 182 height 12
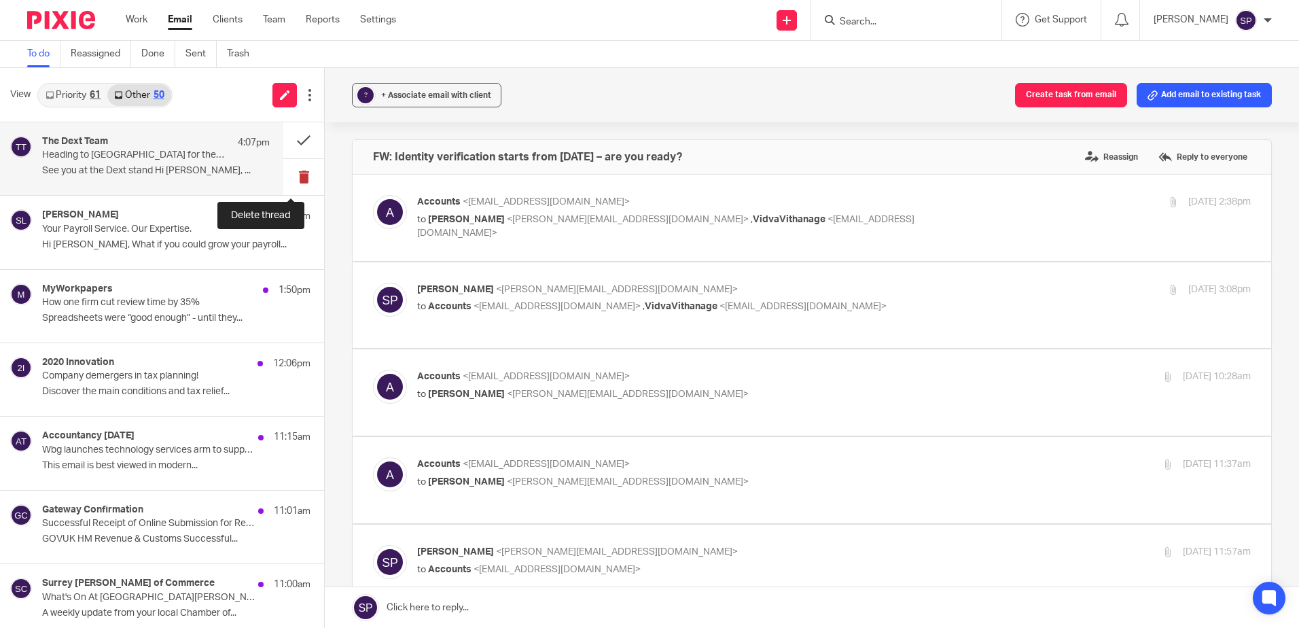
click at [291, 172] on button at bounding box center [303, 177] width 41 height 36
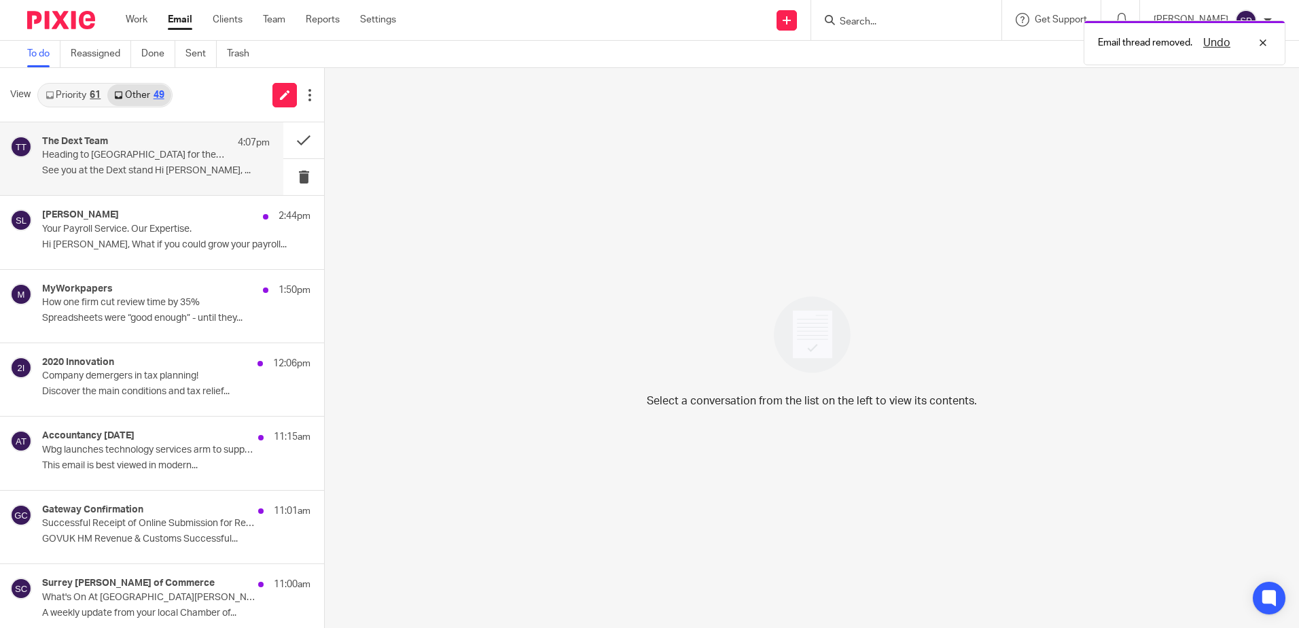
click at [230, 175] on p "See you at the Dext stand Hi [PERSON_NAME], ..." at bounding box center [156, 171] width 228 height 12
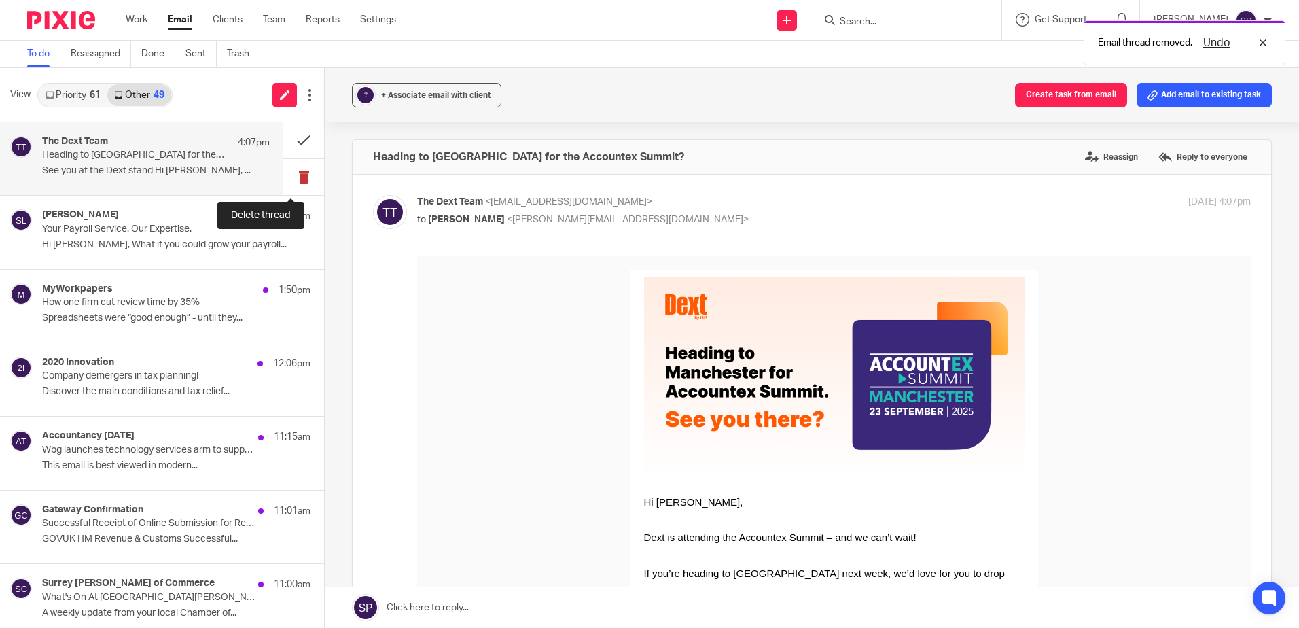
click at [289, 175] on button at bounding box center [303, 177] width 41 height 36
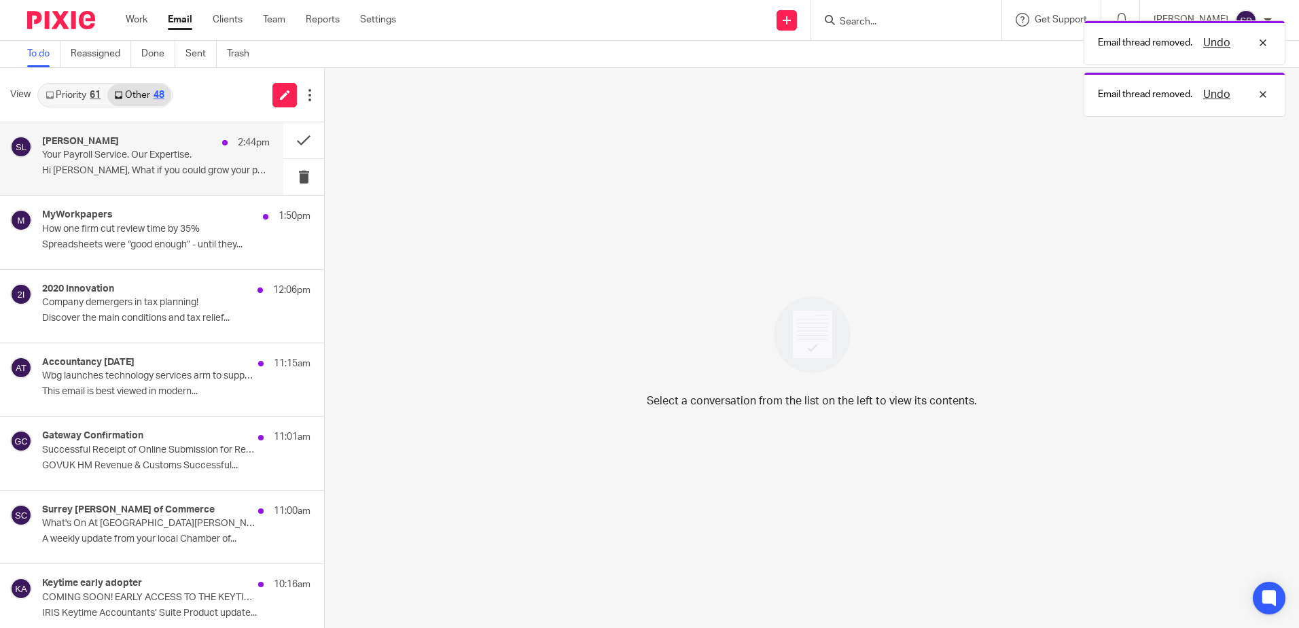
click at [241, 176] on p "Hi [PERSON_NAME], What if you could grow your payroll..." at bounding box center [156, 171] width 228 height 12
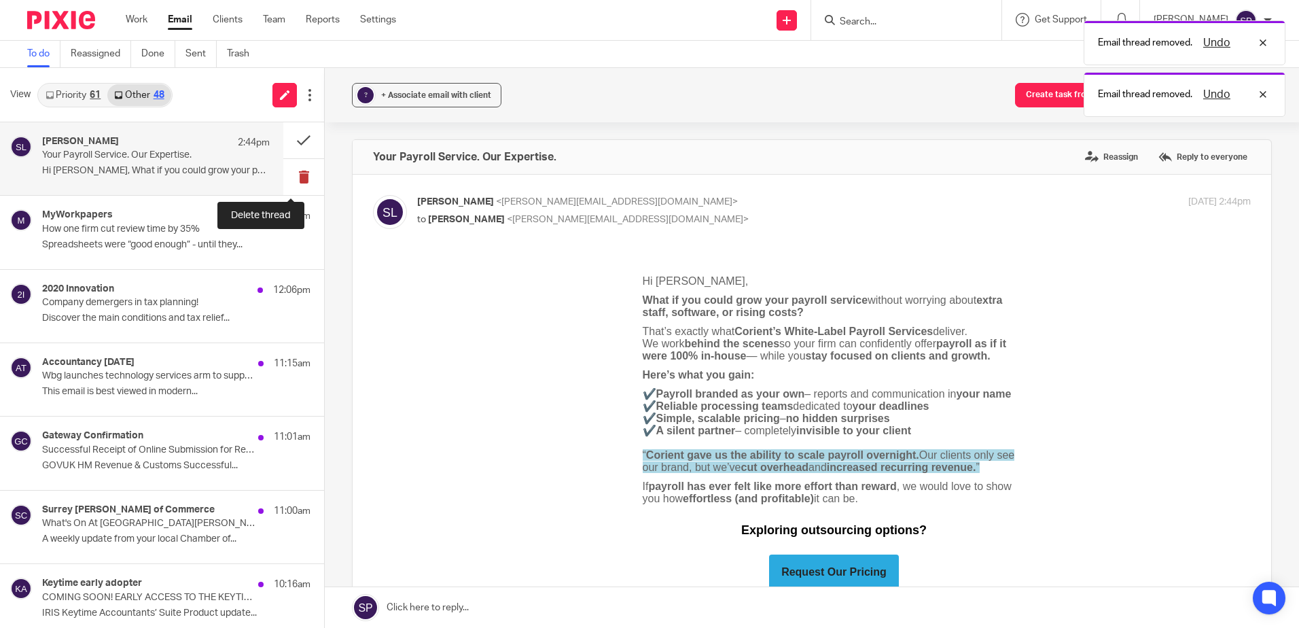
click at [294, 176] on button at bounding box center [303, 177] width 41 height 36
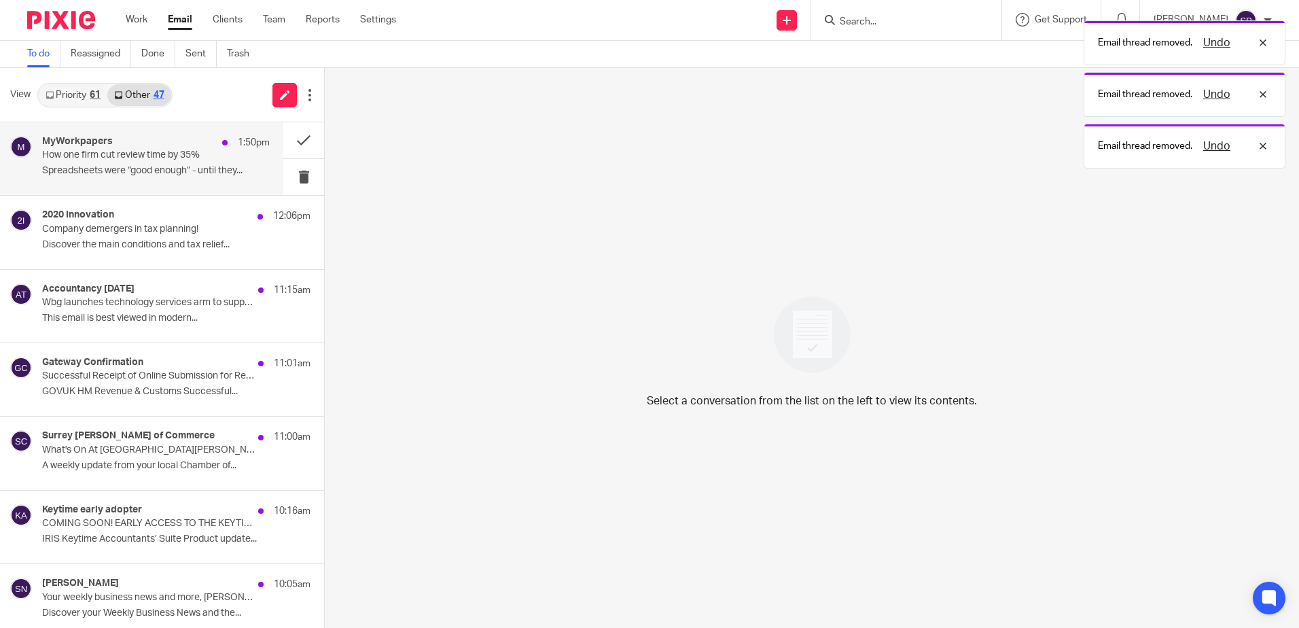
click at [236, 171] on p "Spreadsheets were “good enough” - until they..." at bounding box center [156, 171] width 228 height 12
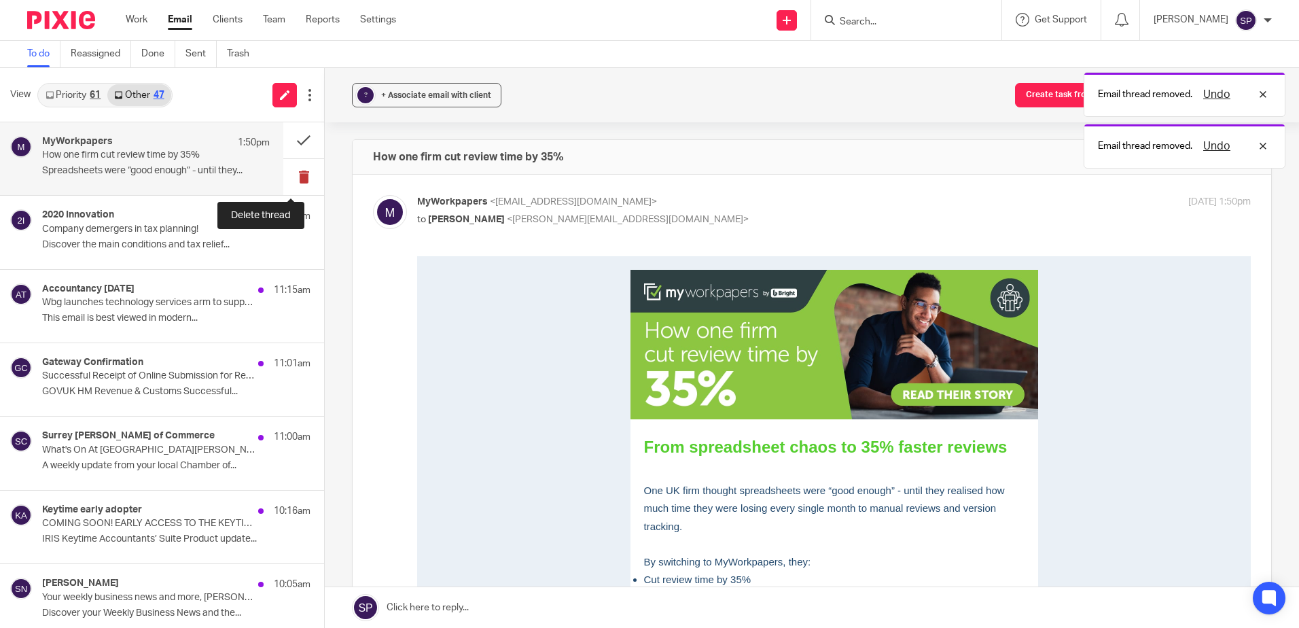
click at [293, 175] on button at bounding box center [303, 177] width 41 height 36
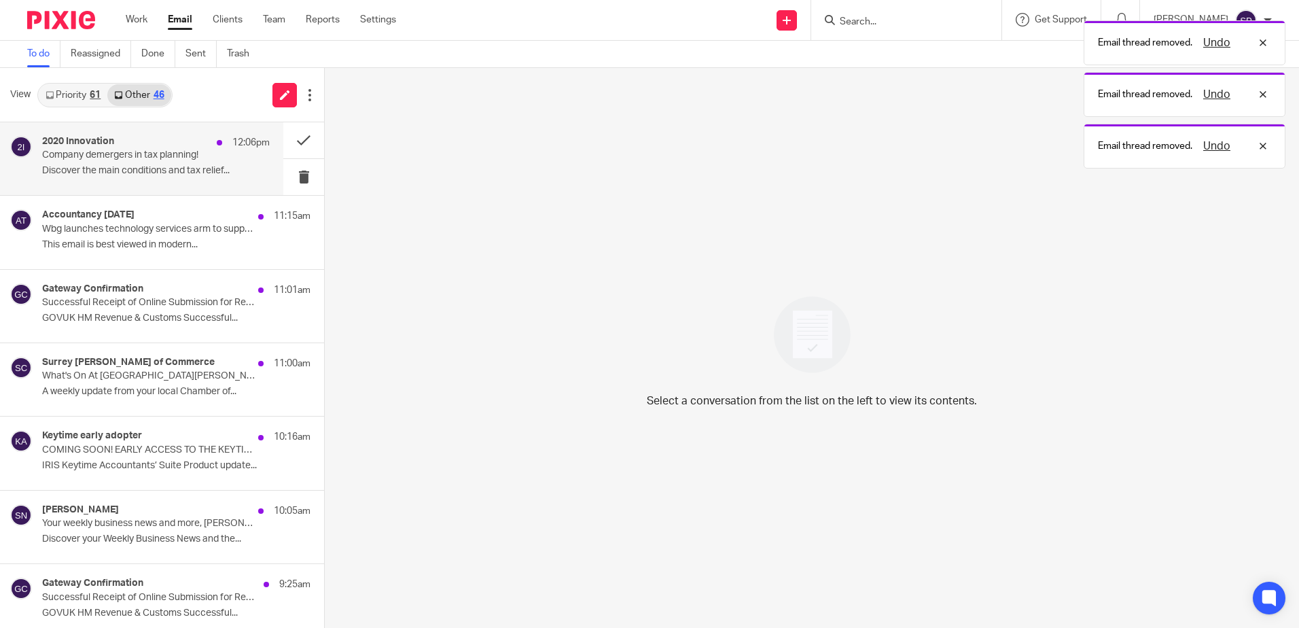
click at [240, 178] on div "2020 Innovation 12:06pm Company demergers in tax planning! Discover the main co…" at bounding box center [156, 159] width 228 height 46
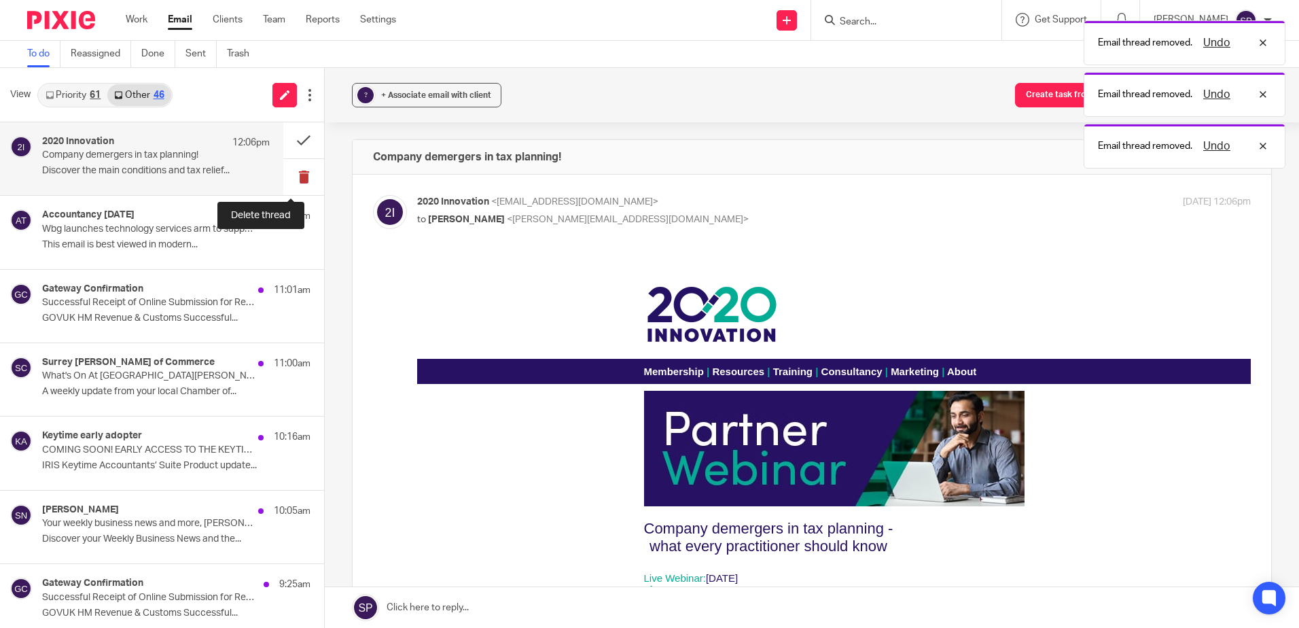
click at [292, 178] on button at bounding box center [303, 177] width 41 height 36
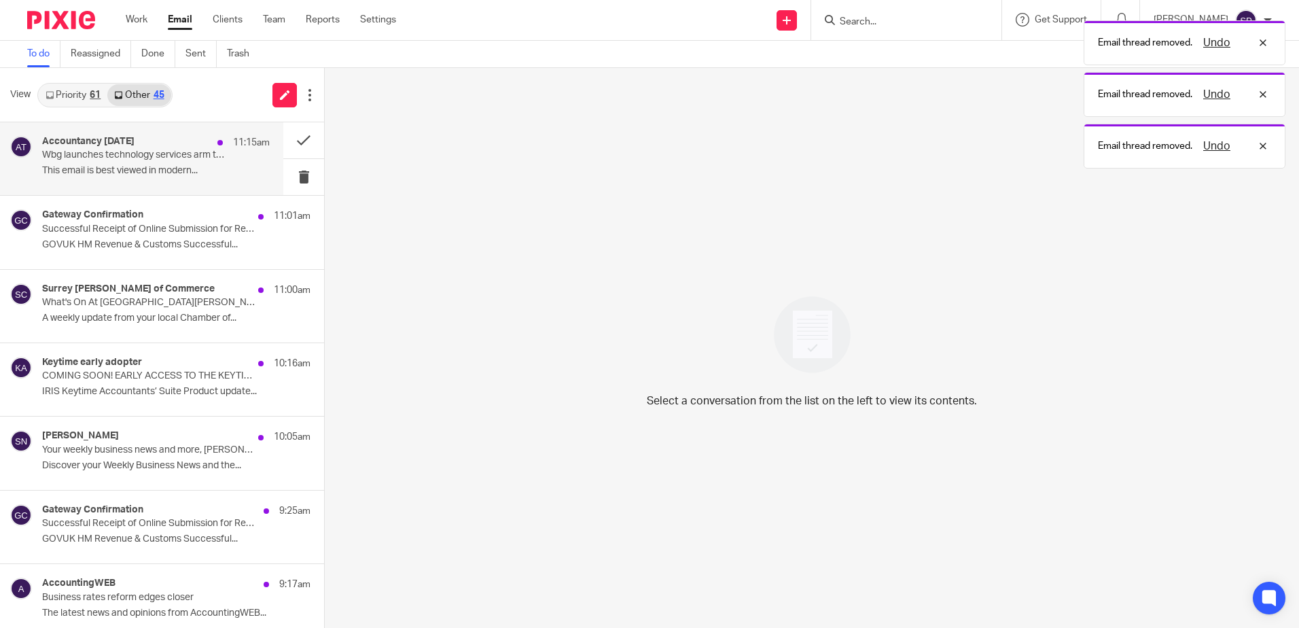
click at [228, 177] on p "This email is best viewed in modern..." at bounding box center [156, 171] width 228 height 12
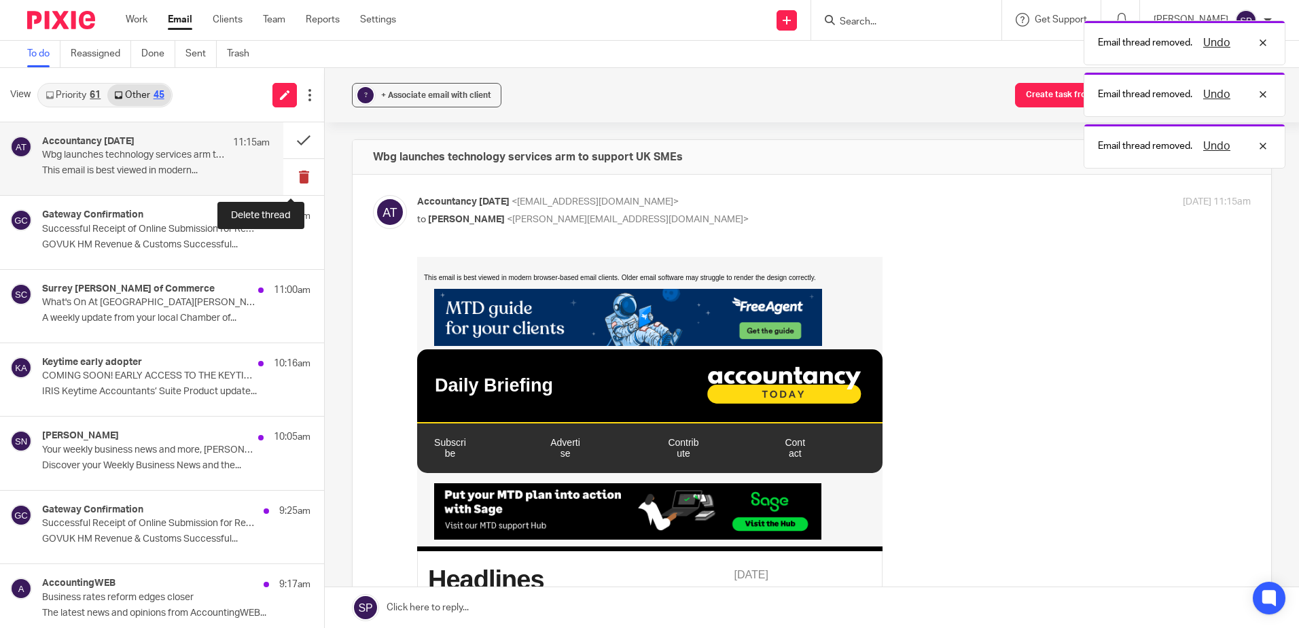
click at [291, 177] on button at bounding box center [303, 177] width 41 height 36
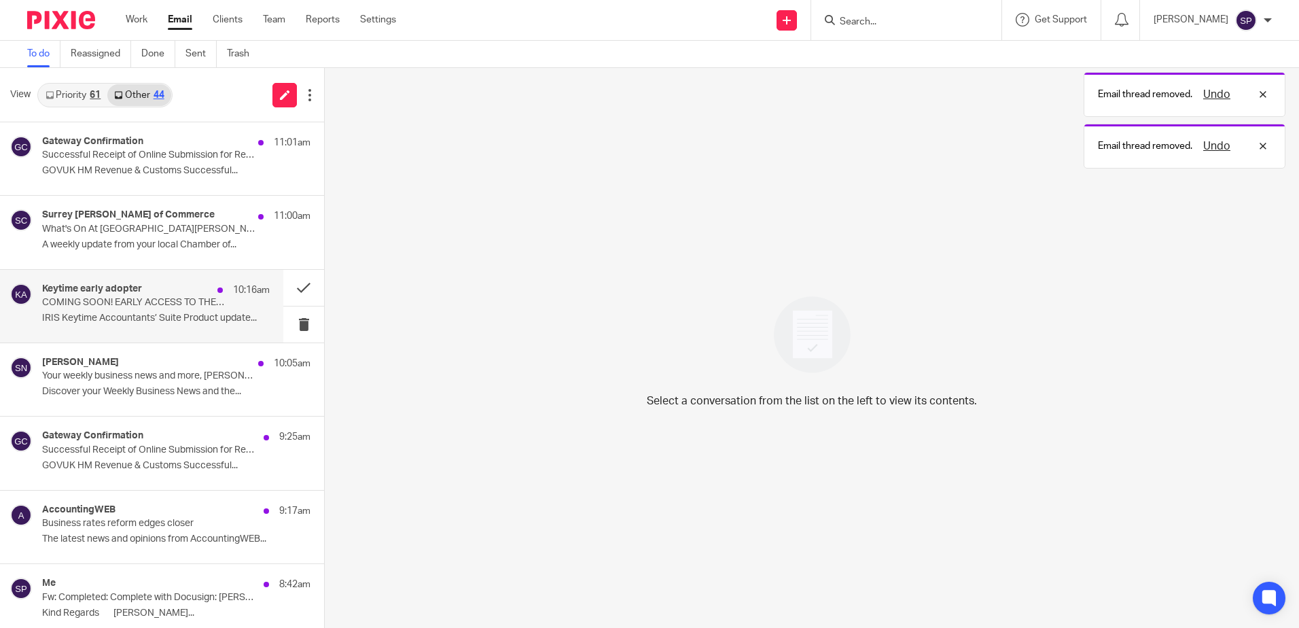
click at [169, 298] on p "COMING SOON! EARLY ACCESS TO THE KEYTIME ACCOUNTANTS' SUITE AUTUMN RELEASE" at bounding box center [133, 303] width 182 height 12
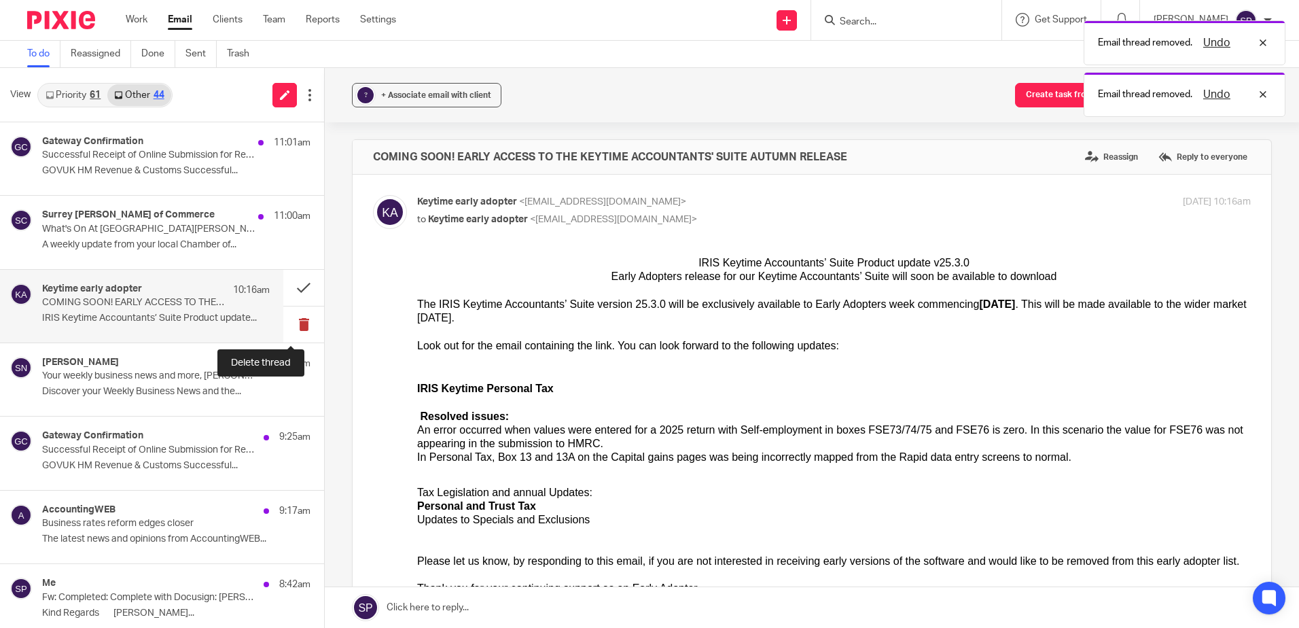
click at [287, 323] on button at bounding box center [303, 324] width 41 height 36
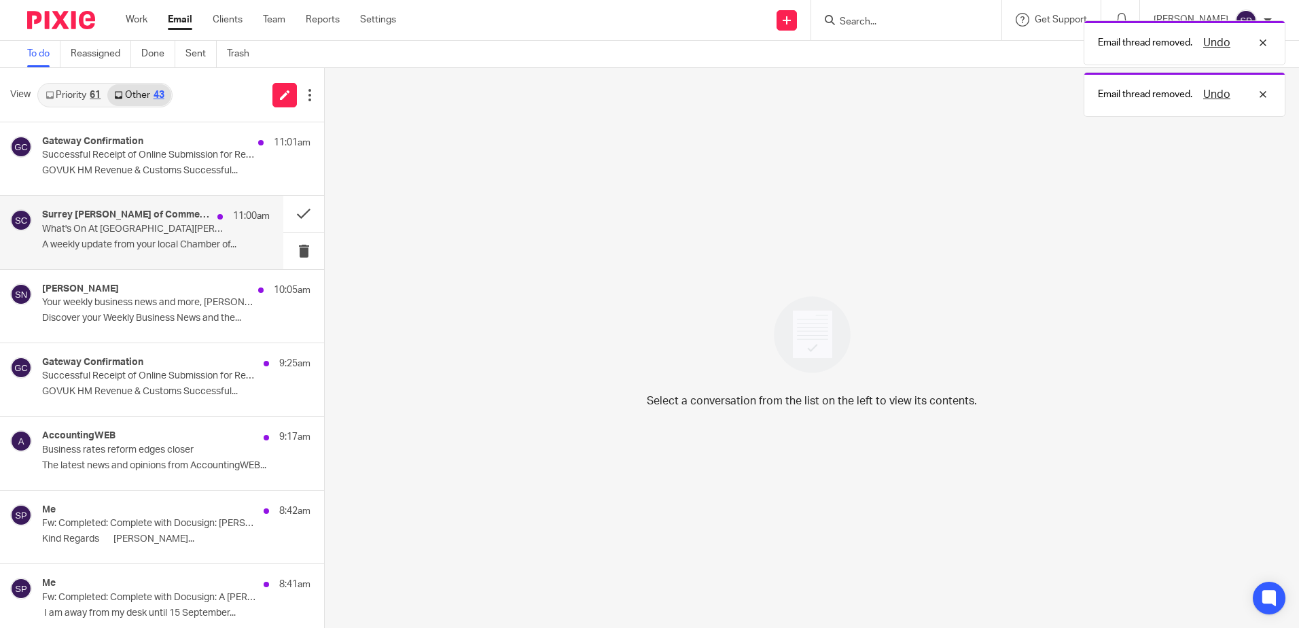
click at [224, 228] on div "Surrey [PERSON_NAME] of Commerce 11:00am What's On At [GEOGRAPHIC_DATA] [PERSON…" at bounding box center [156, 232] width 228 height 46
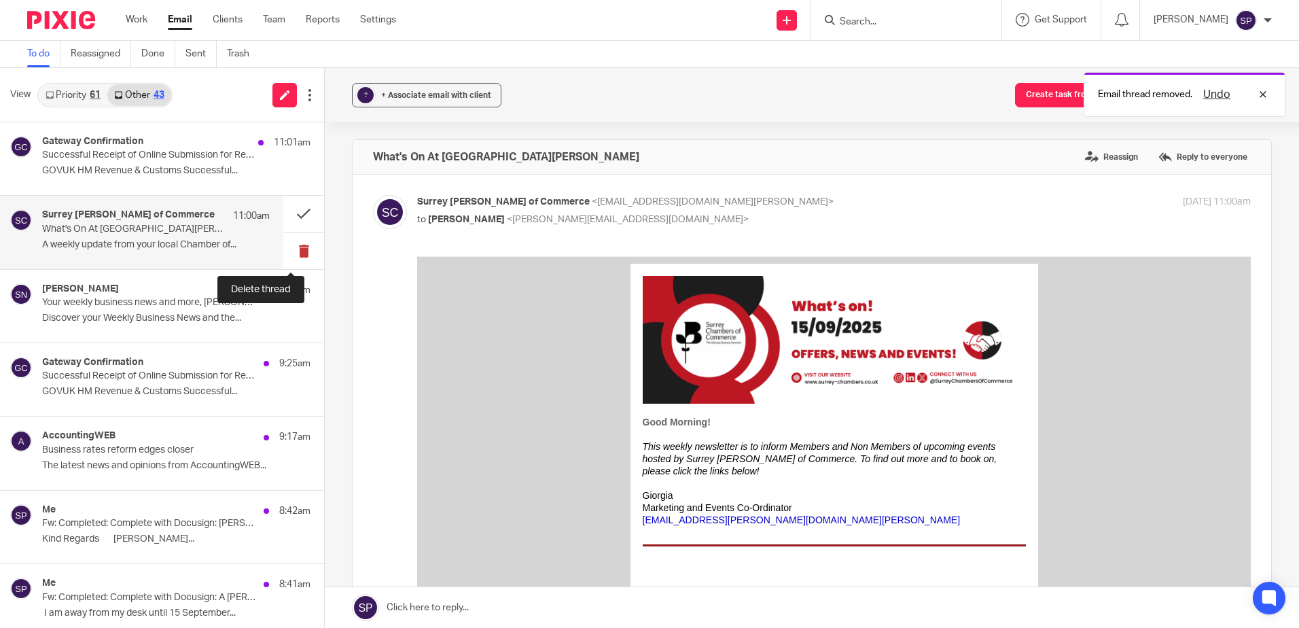
click at [288, 245] on button at bounding box center [303, 251] width 41 height 36
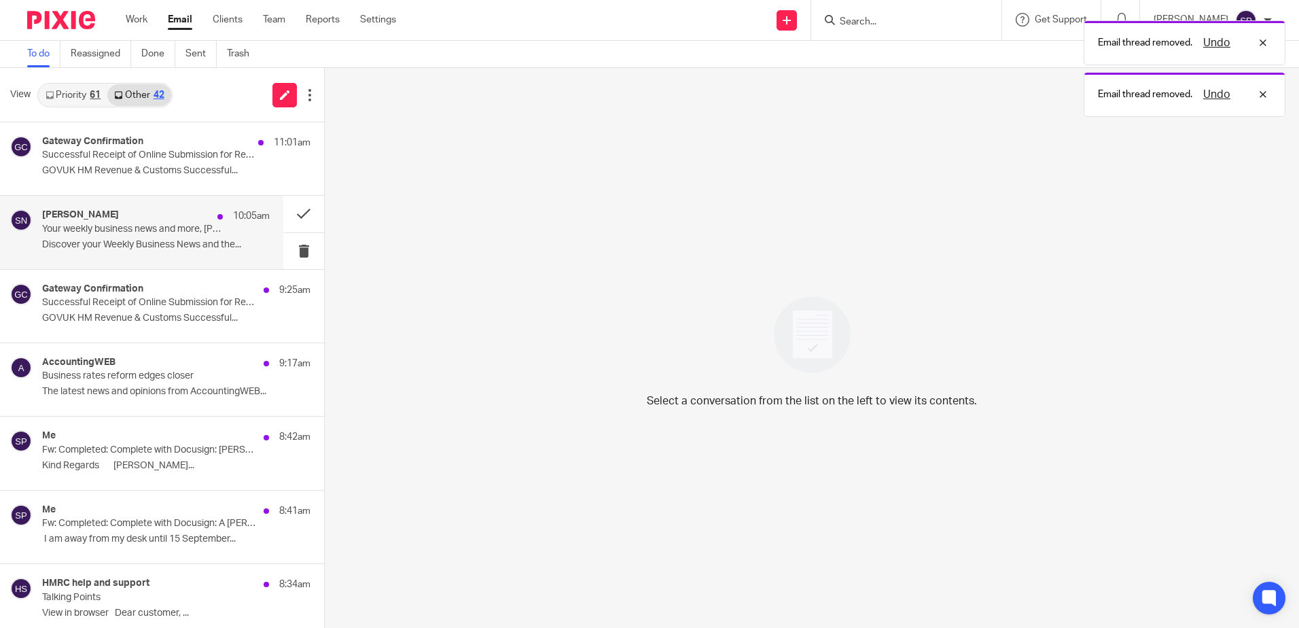
click at [162, 245] on p "Discover your Weekly Business News and the..." at bounding box center [156, 245] width 228 height 12
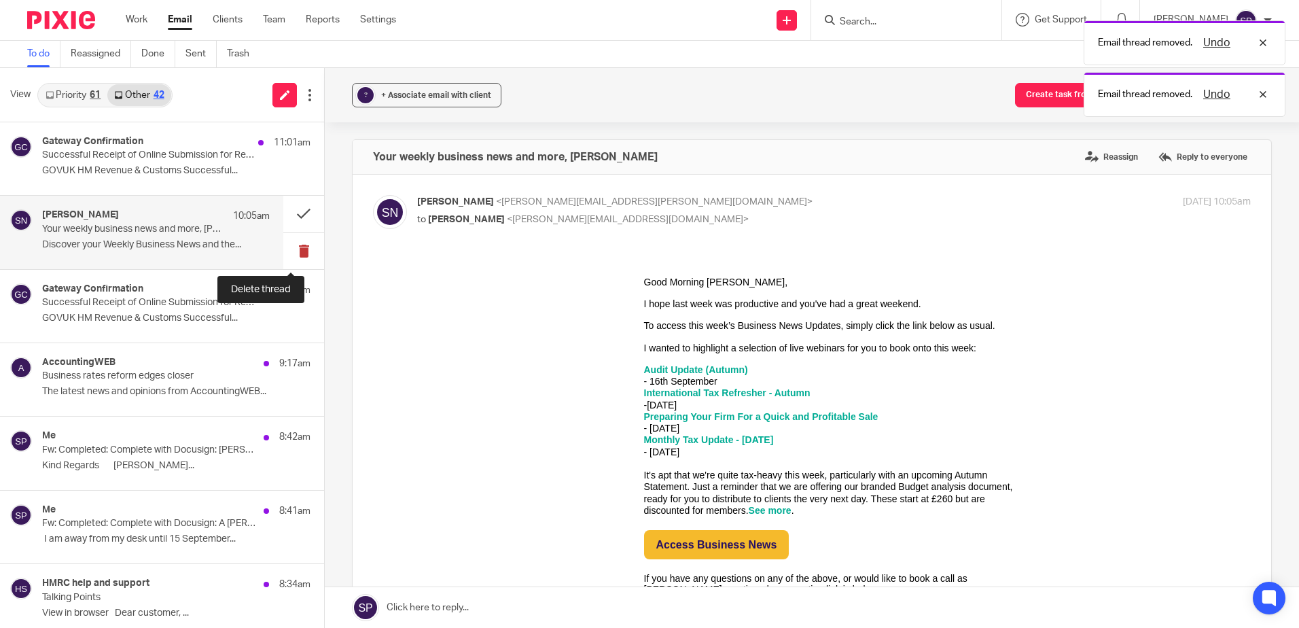
click at [290, 247] on button at bounding box center [303, 251] width 41 height 36
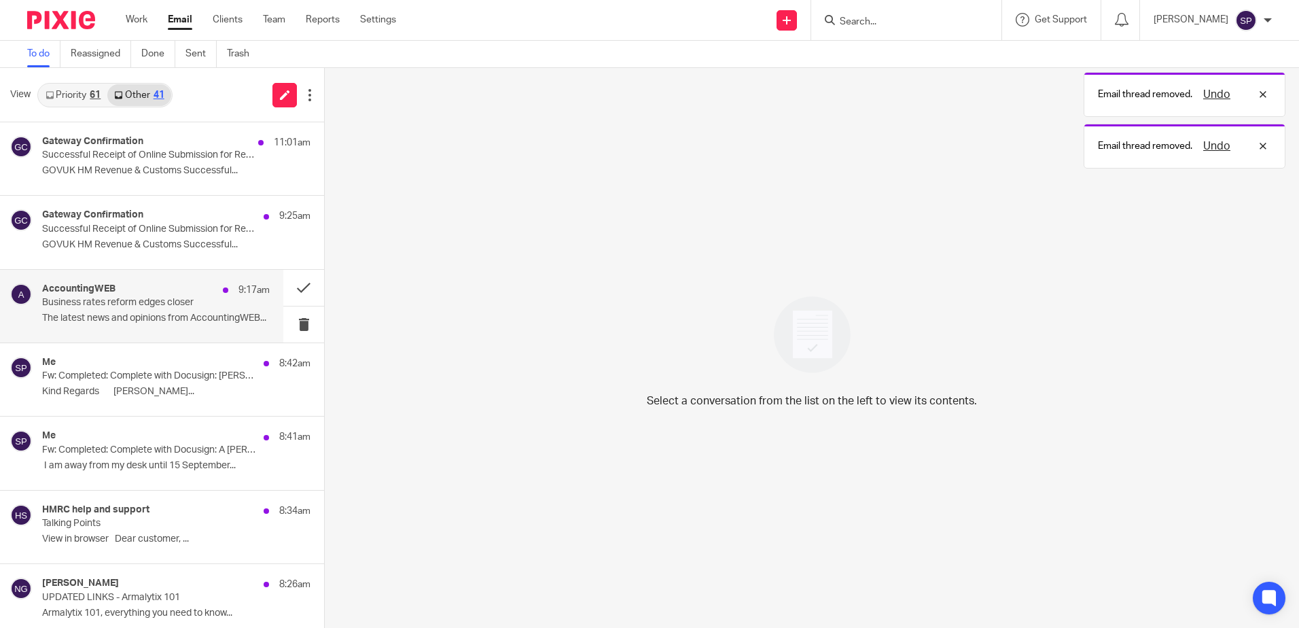
click at [179, 319] on p "The latest news and opinions from AccountingWEB..." at bounding box center [156, 319] width 228 height 12
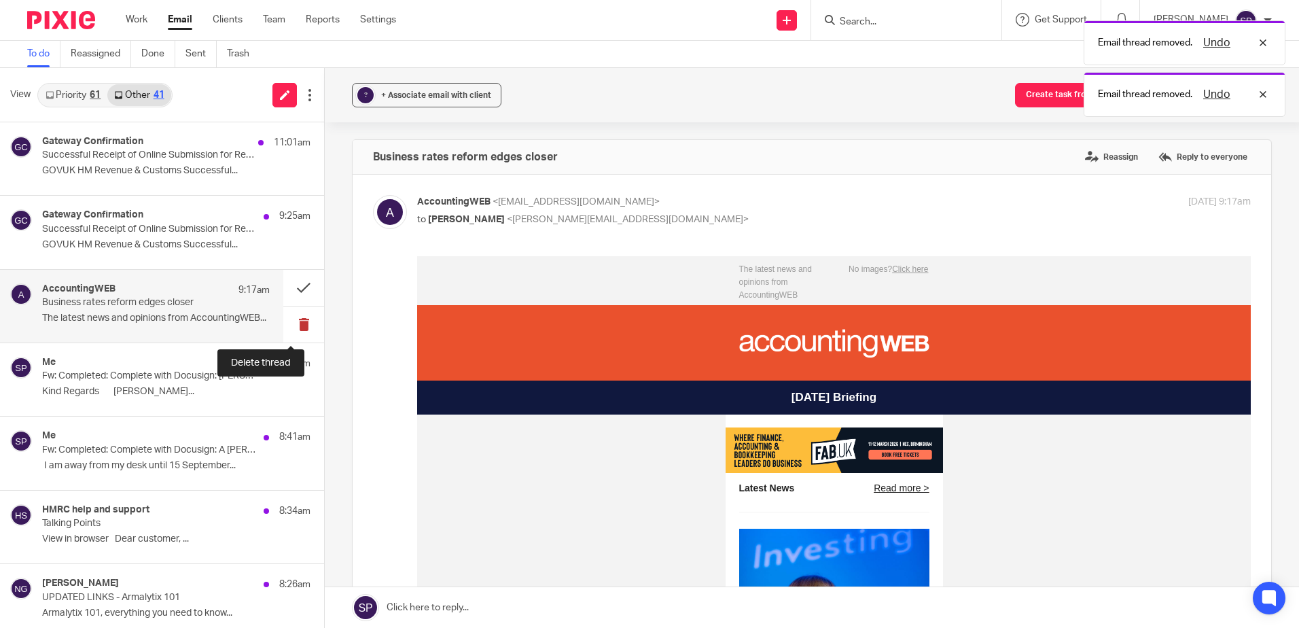
click at [285, 319] on button at bounding box center [303, 324] width 41 height 36
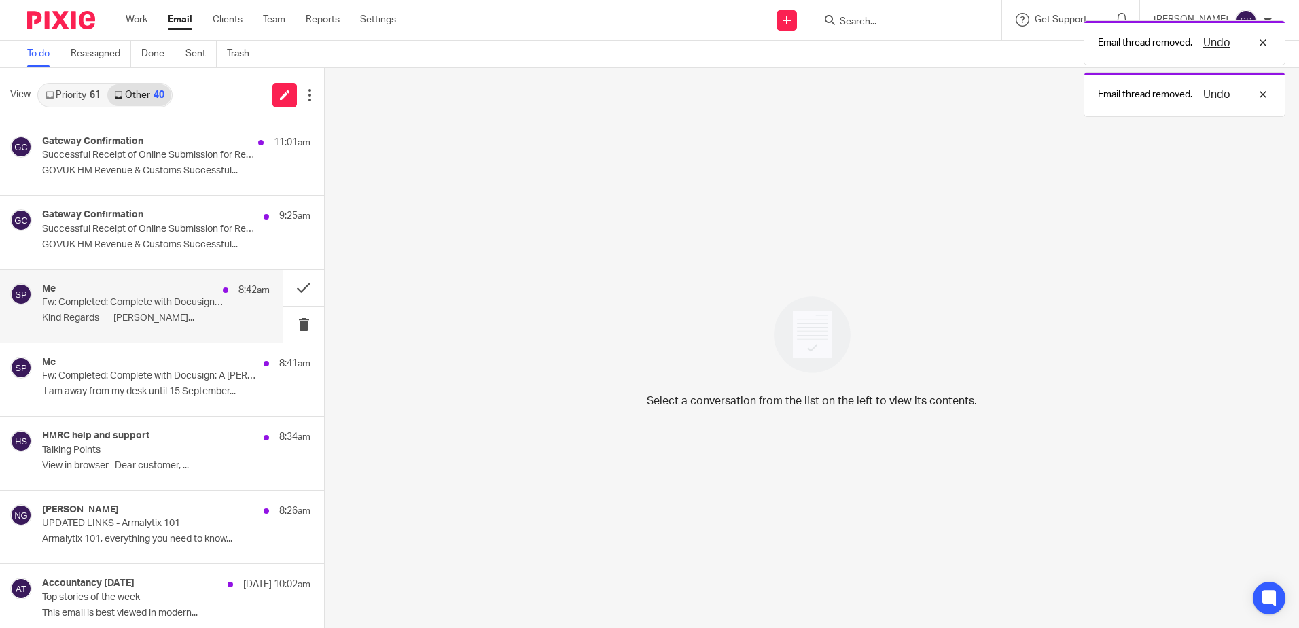
click at [185, 323] on p "Kind Regards [PERSON_NAME]..." at bounding box center [156, 319] width 228 height 12
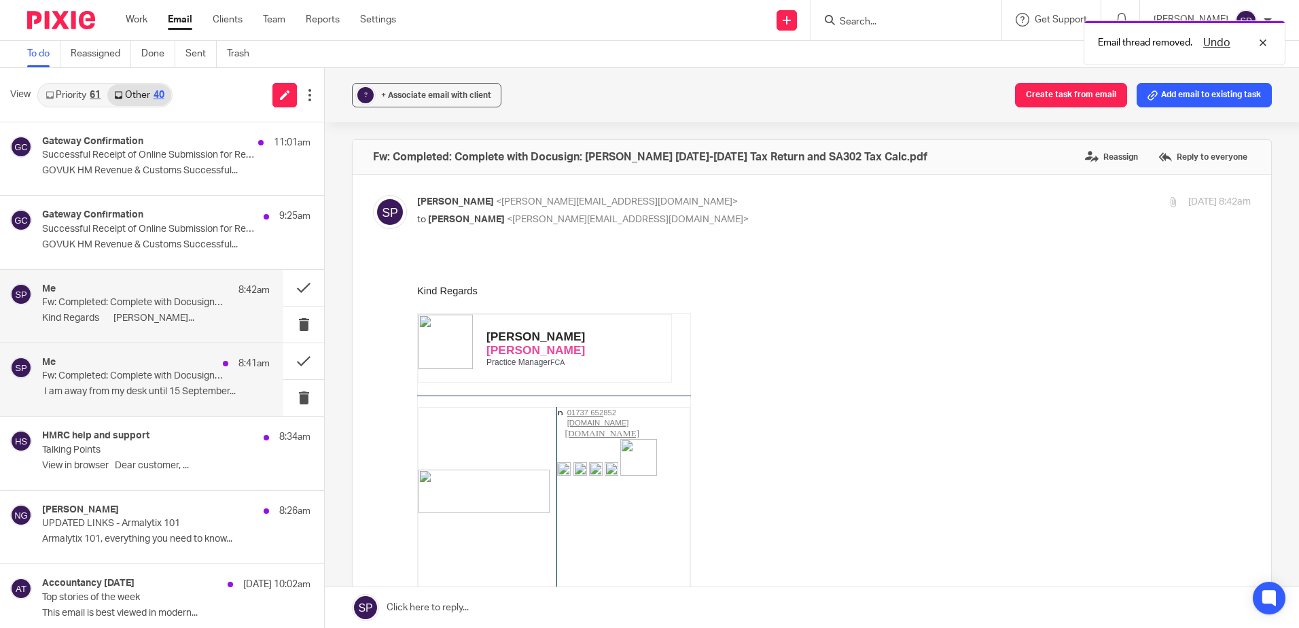
click at [185, 372] on p "Fw: Completed: Complete with Docusign: A [PERSON_NAME] [DATE]-[DATE] Tax Return…" at bounding box center [133, 376] width 182 height 12
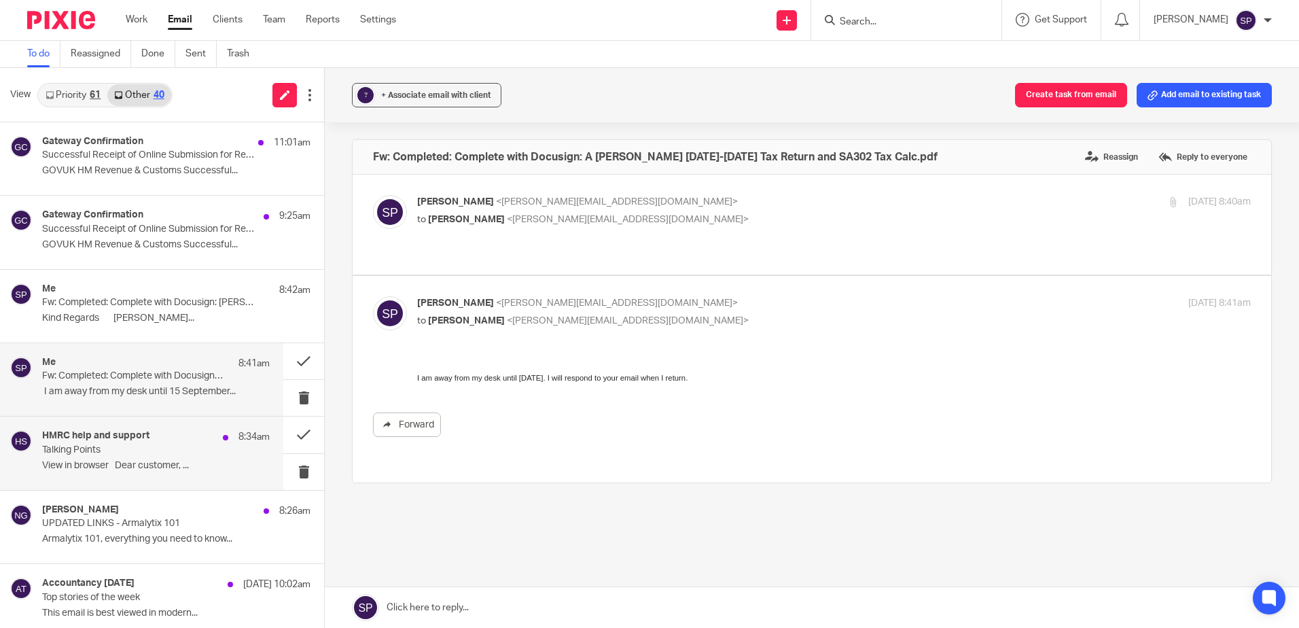
click at [171, 450] on p "Talking Points" at bounding box center [133, 450] width 182 height 12
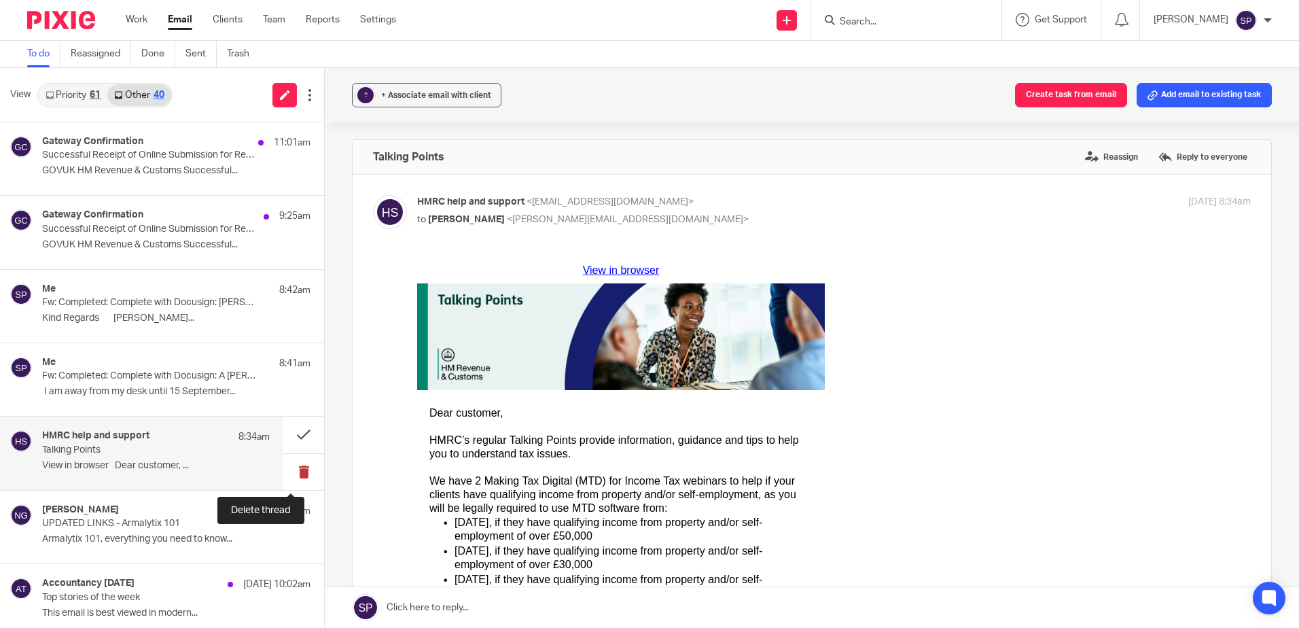
click at [294, 474] on button at bounding box center [303, 472] width 41 height 36
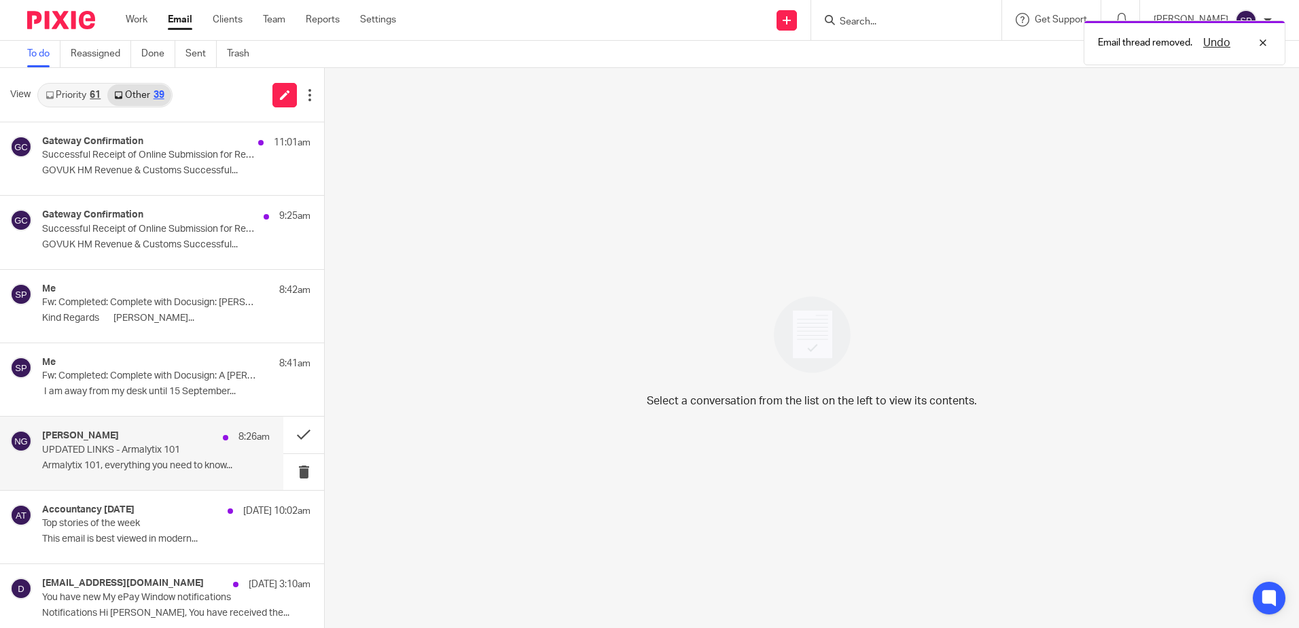
click at [199, 458] on div "[PERSON_NAME] 8:26am UPDATED LINKS - Armalytix 101 Armalytix 101, everything yo…" at bounding box center [156, 453] width 228 height 46
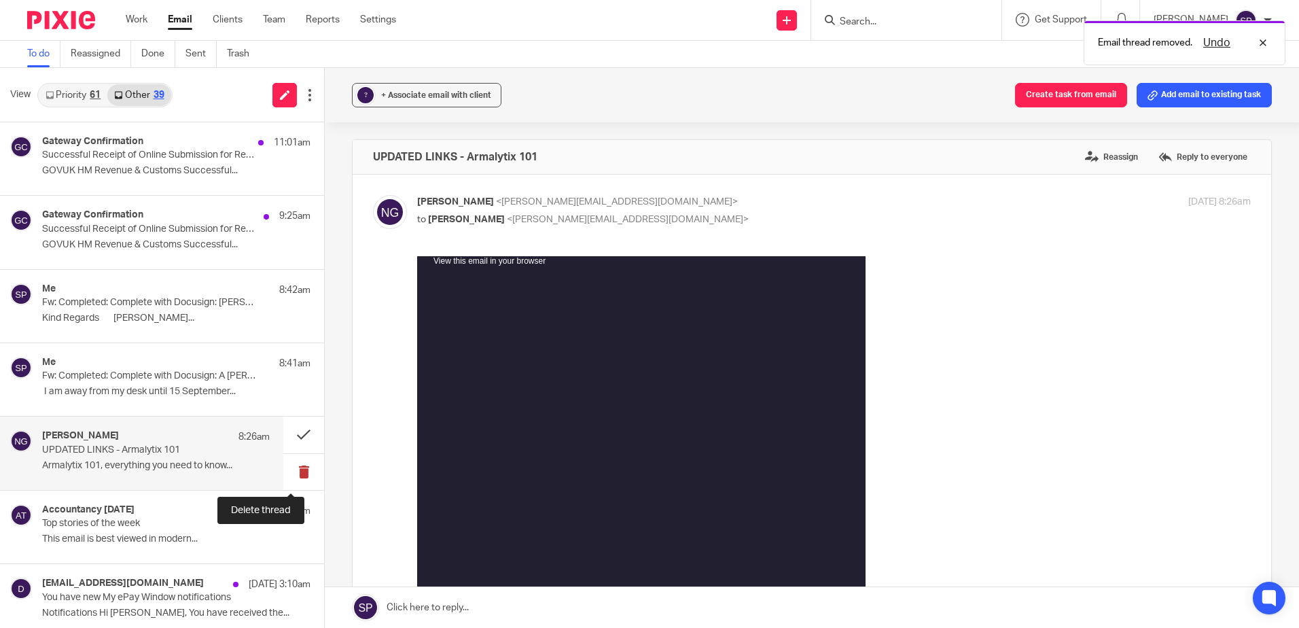
click at [287, 469] on button at bounding box center [303, 472] width 41 height 36
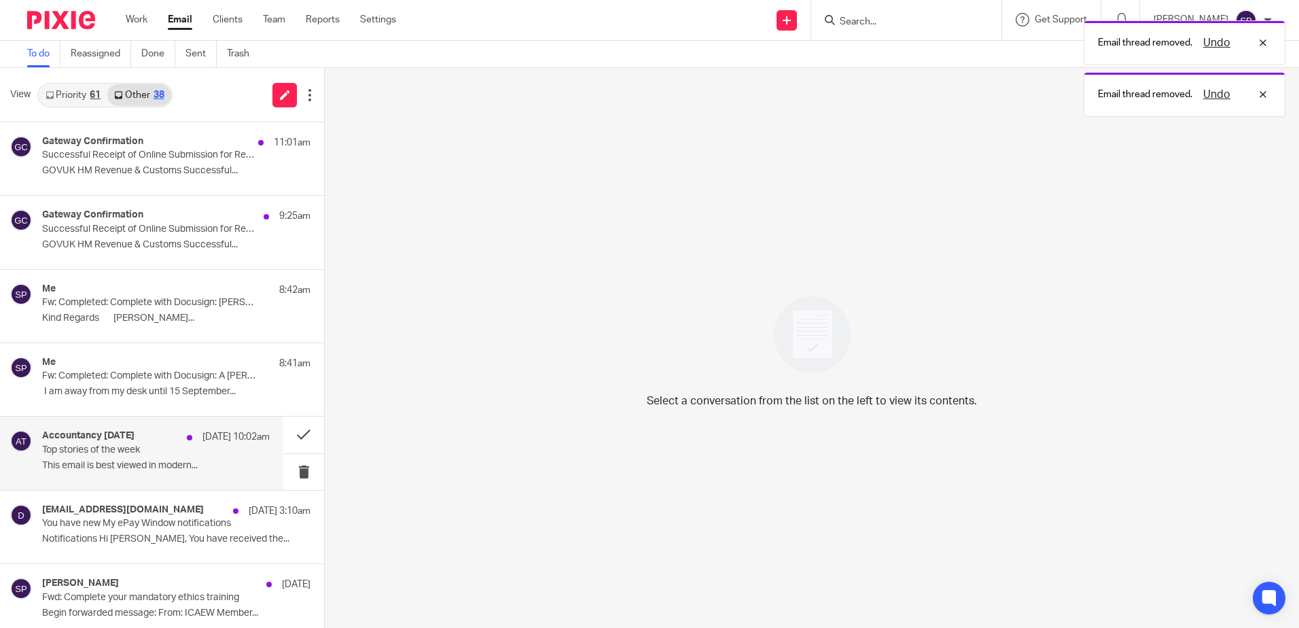
click at [236, 463] on p "This email is best viewed in modern..." at bounding box center [156, 466] width 228 height 12
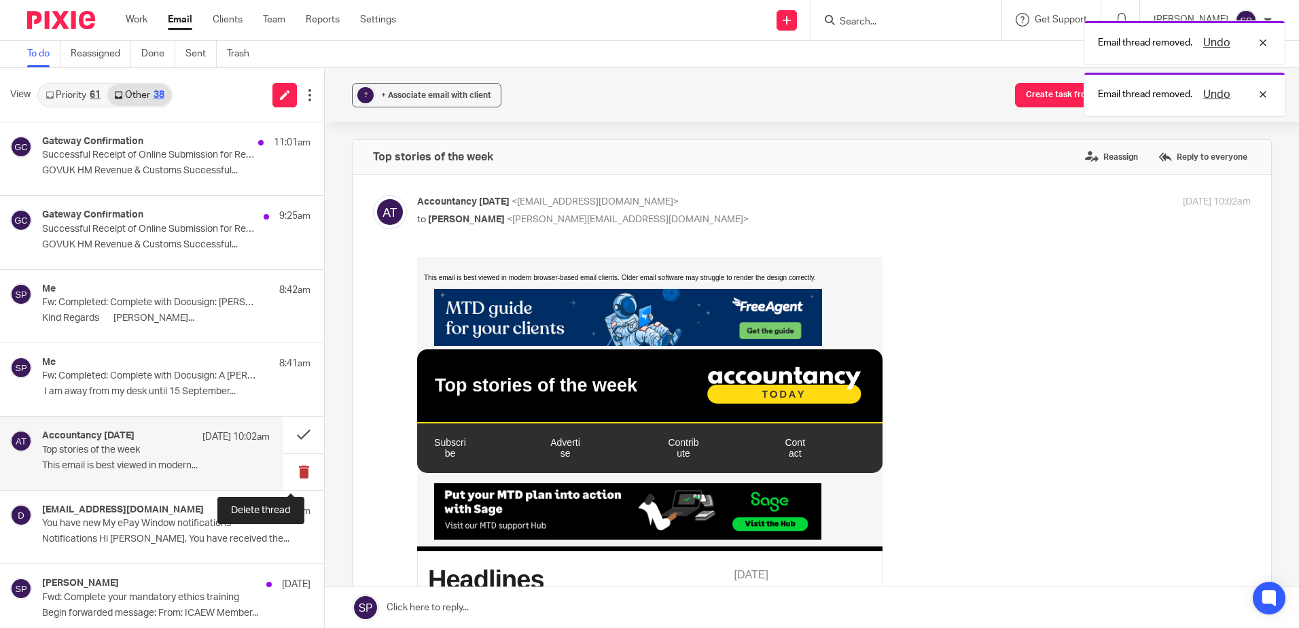
click at [294, 470] on button at bounding box center [303, 472] width 41 height 36
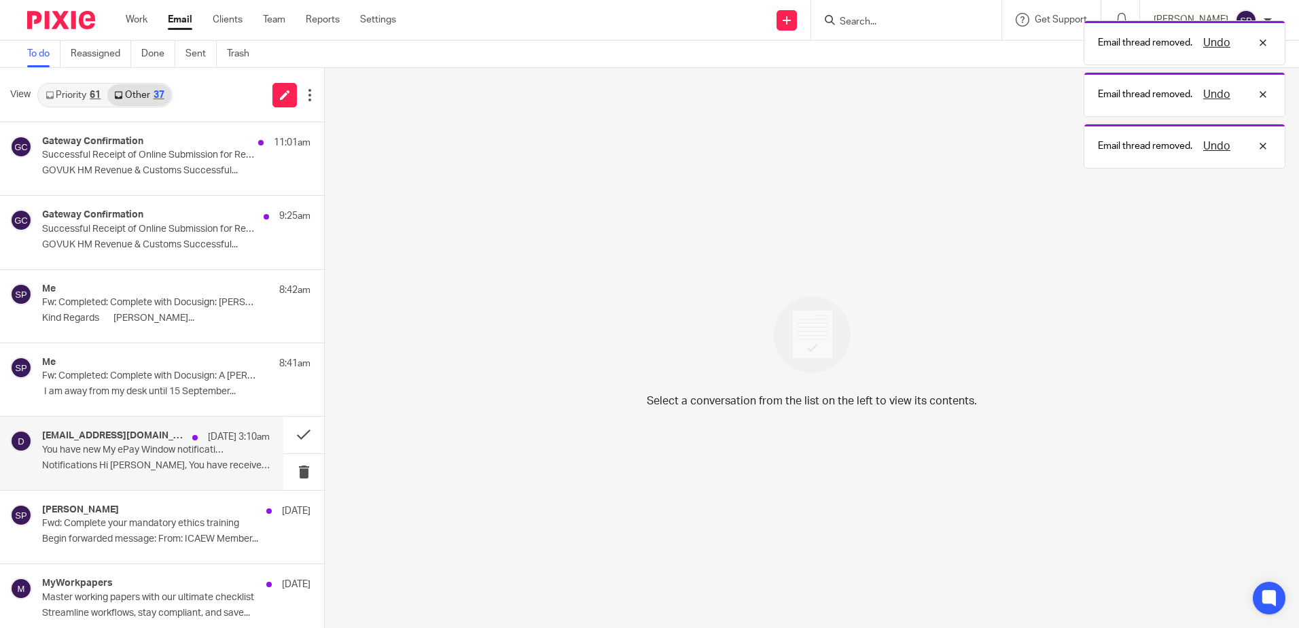
click at [236, 471] on p "Notifications Hi [PERSON_NAME], You have received the..." at bounding box center [156, 466] width 228 height 12
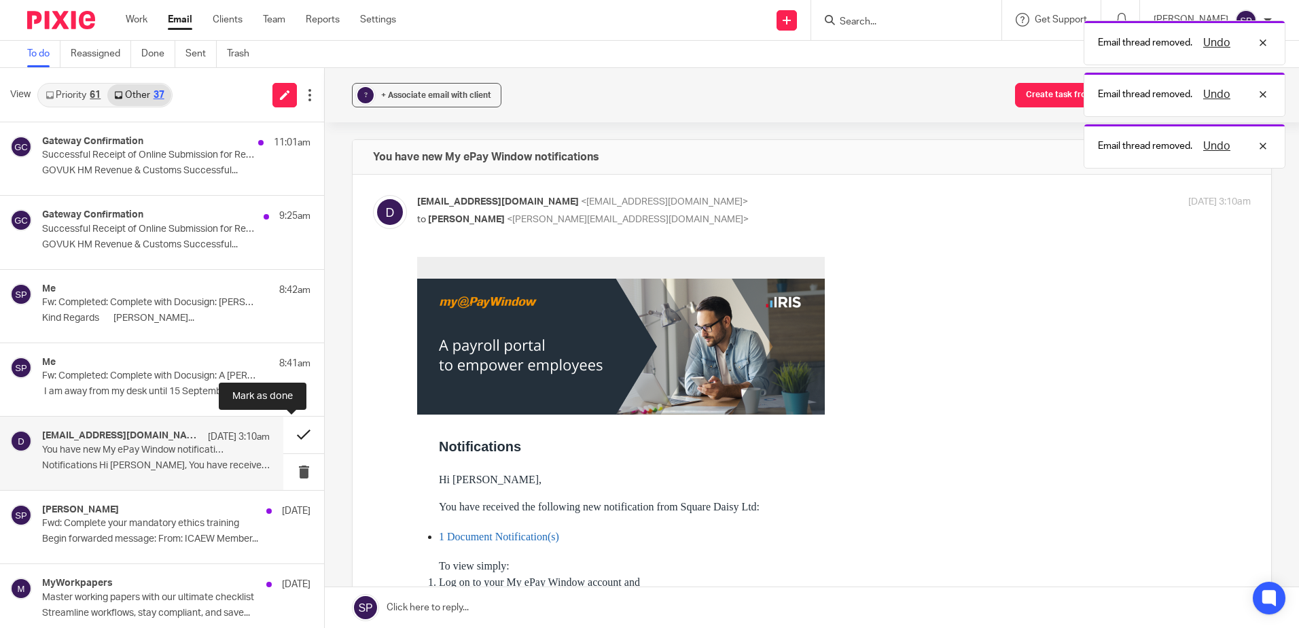
click at [290, 434] on button at bounding box center [303, 434] width 41 height 36
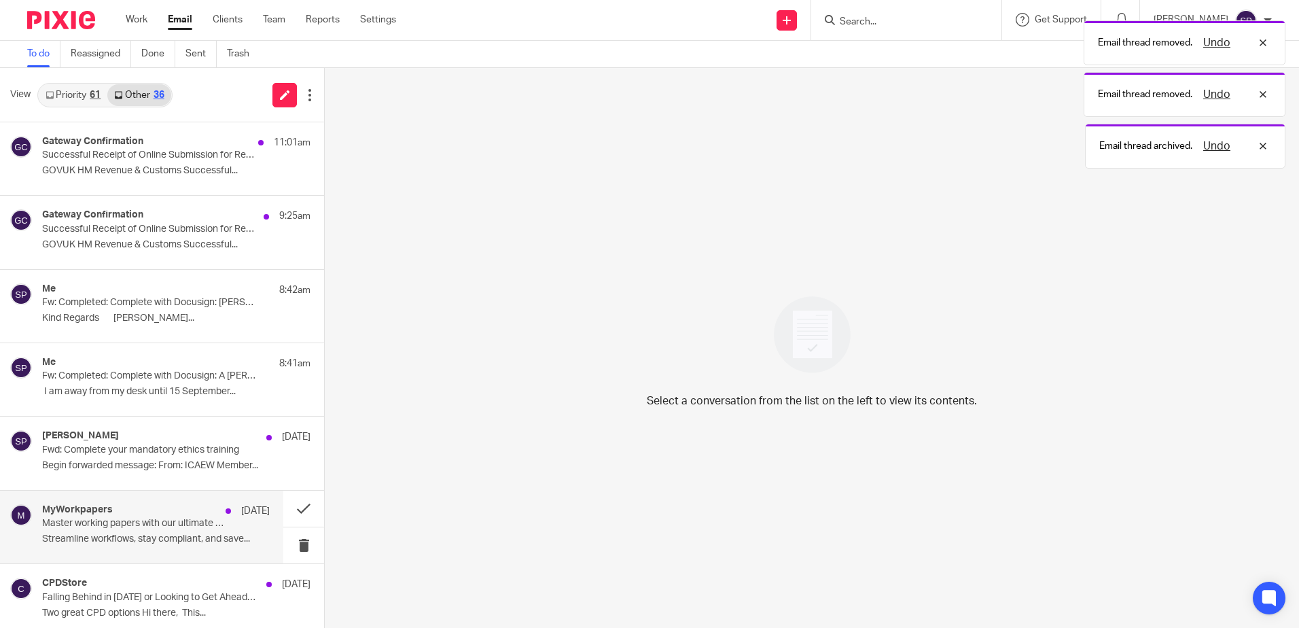
click at [151, 529] on p "Master working papers with our ultimate checklist" at bounding box center [133, 524] width 182 height 12
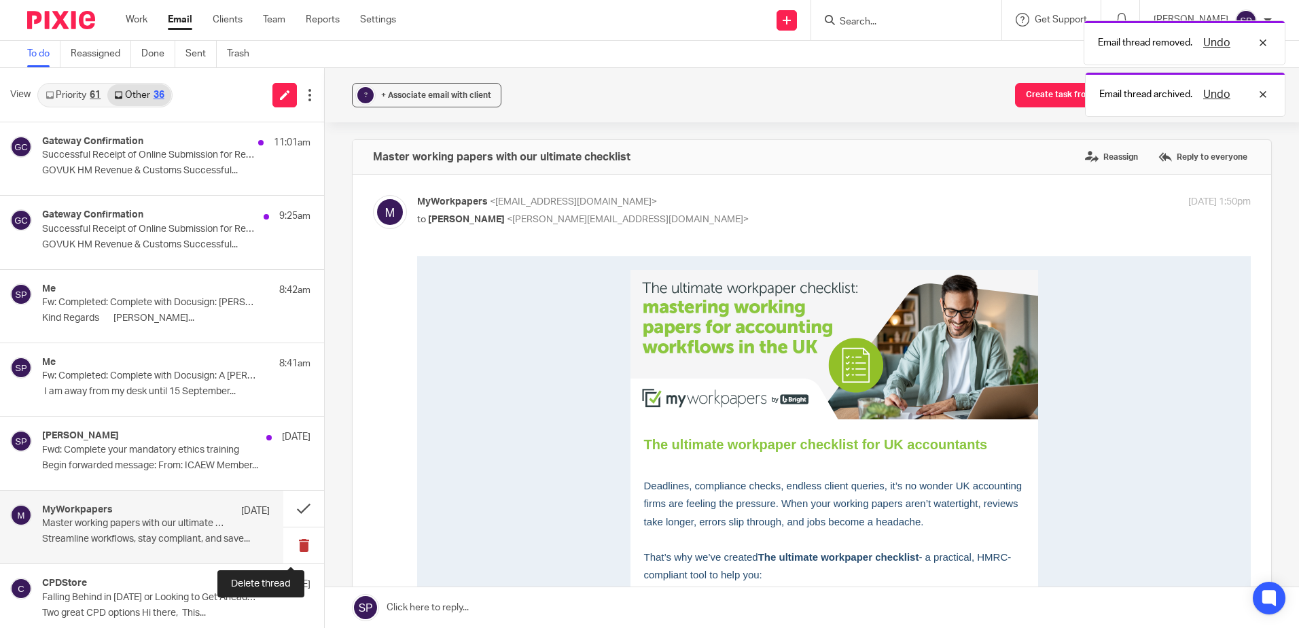
click at [295, 542] on button at bounding box center [303, 545] width 41 height 36
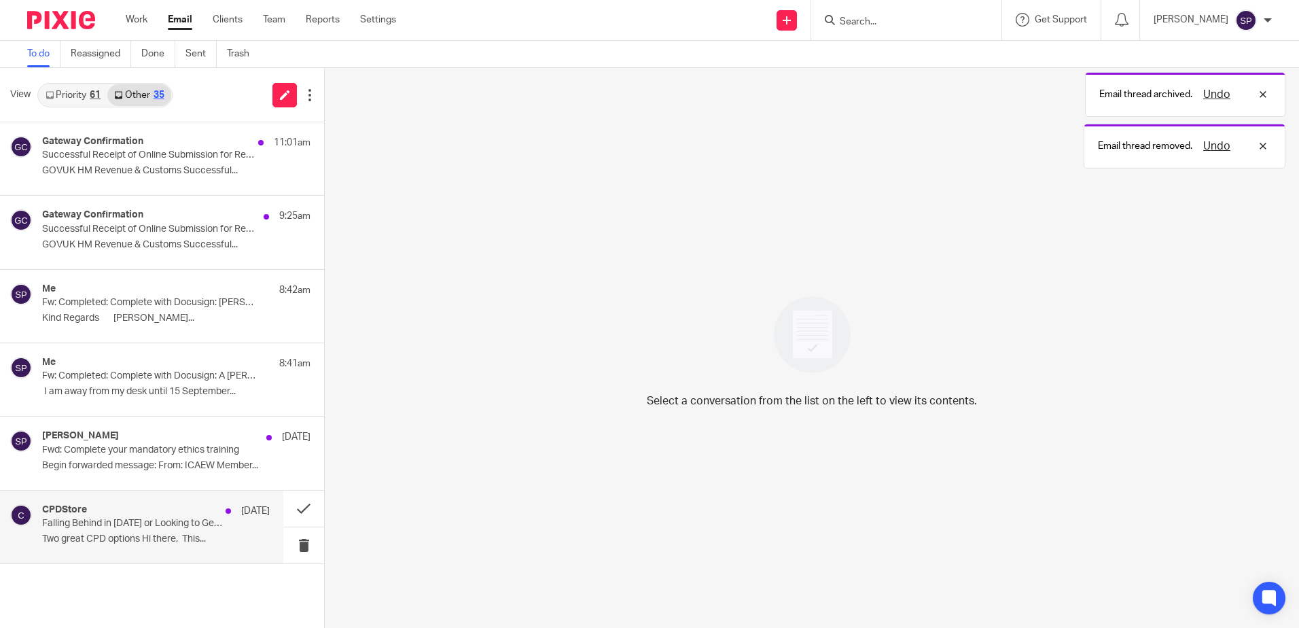
click at [235, 535] on p "Two great CPD options Hi there, This..." at bounding box center [156, 539] width 228 height 12
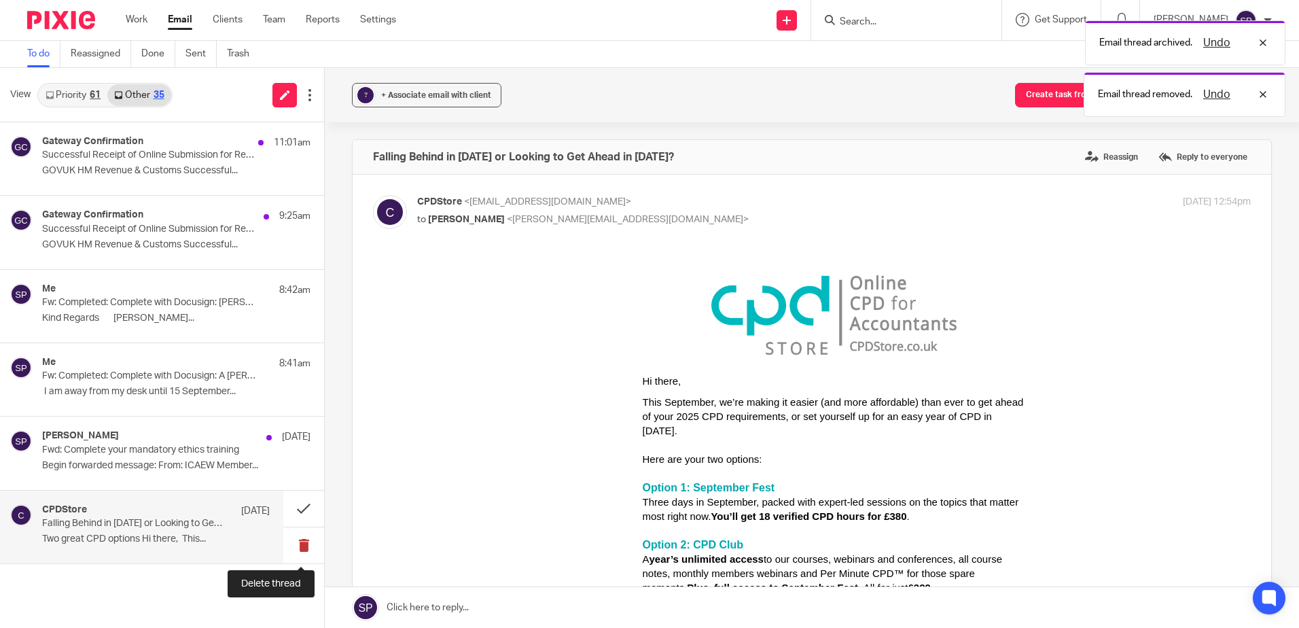
click at [303, 546] on button at bounding box center [303, 545] width 41 height 36
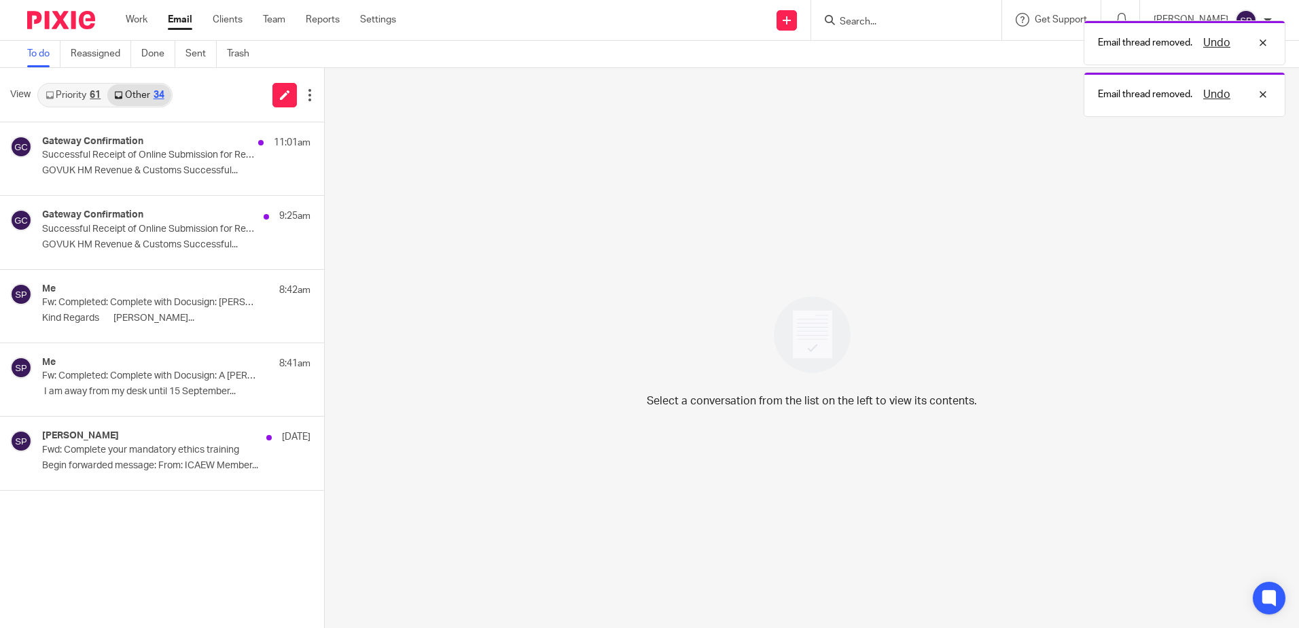
click at [69, 100] on link "Priority 61" at bounding box center [73, 95] width 69 height 22
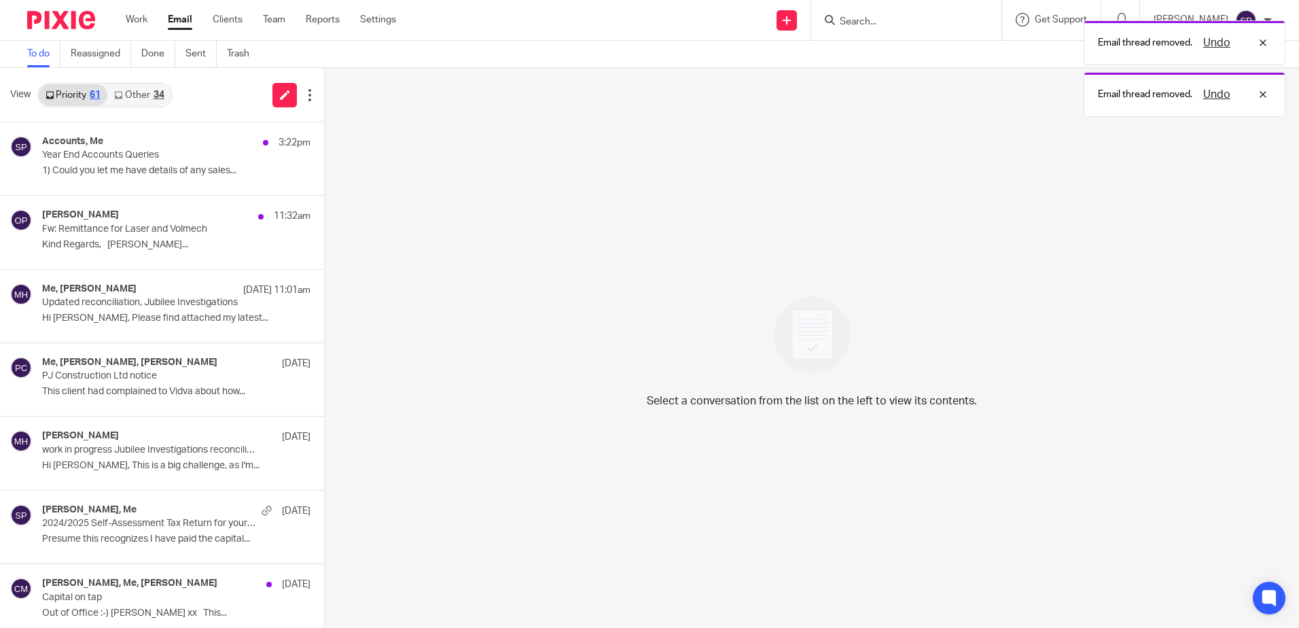
click at [135, 100] on link "Other 34" at bounding box center [138, 95] width 63 height 22
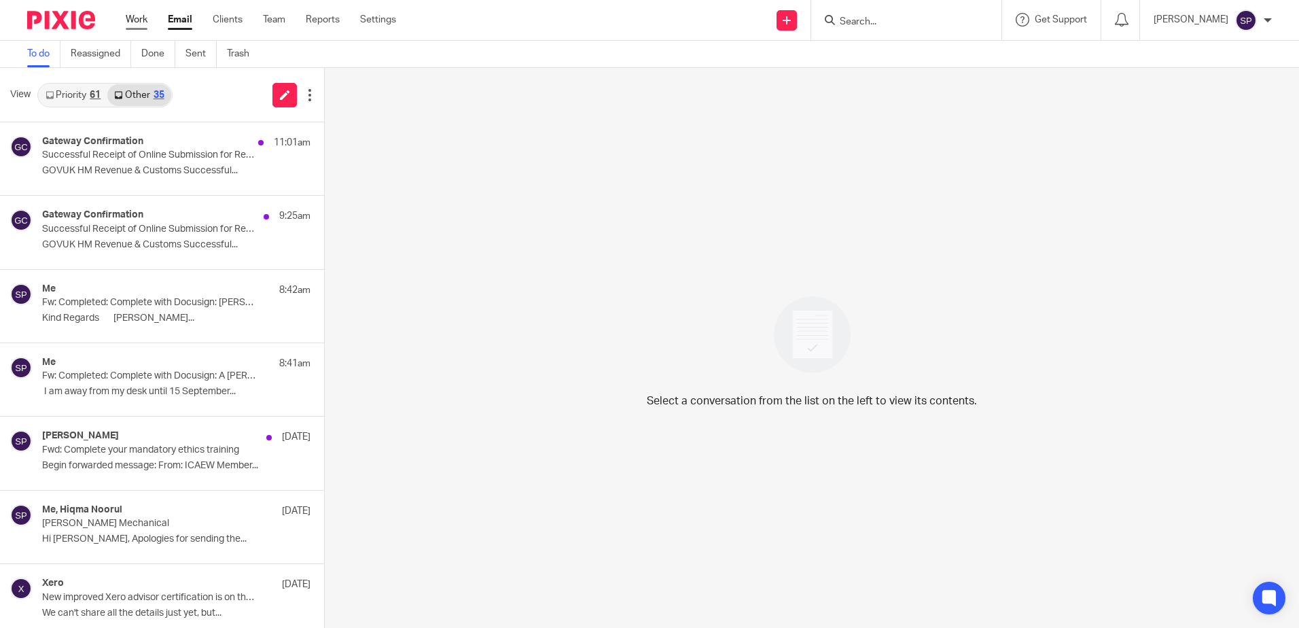
click at [133, 20] on link "Work" at bounding box center [137, 20] width 22 height 14
